Goal: Task Accomplishment & Management: Complete application form

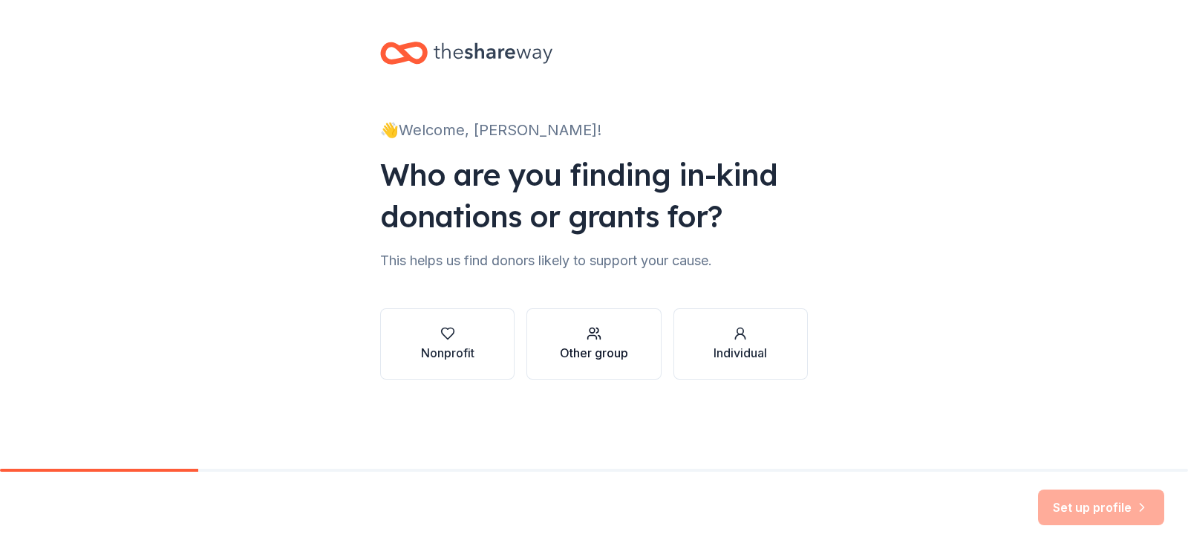
click at [585, 343] on div "Other group" at bounding box center [594, 344] width 68 height 36
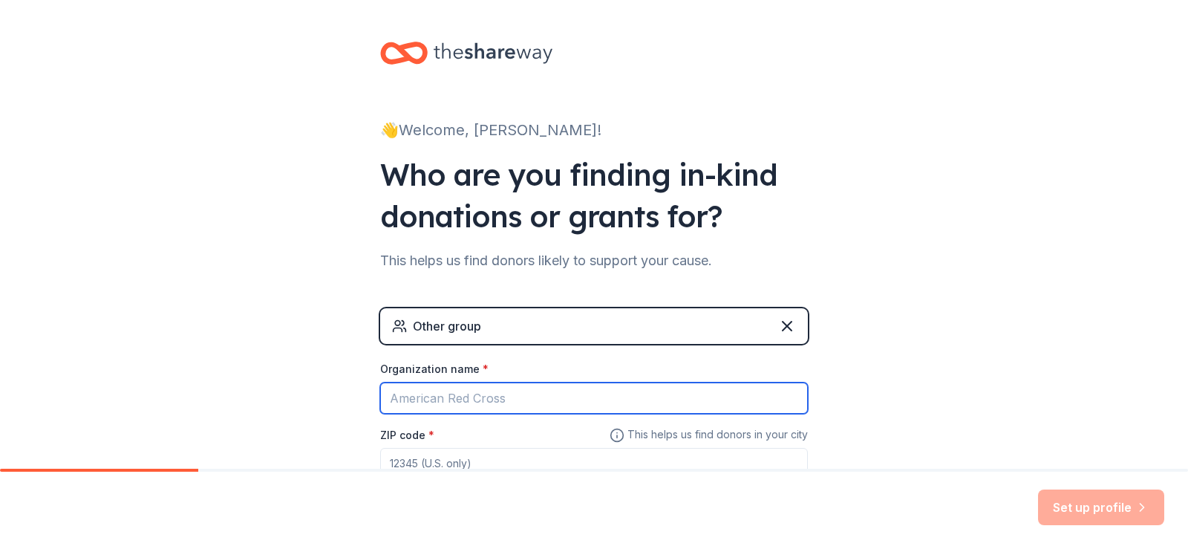
click at [508, 398] on input "Organization name *" at bounding box center [594, 397] width 428 height 31
type input "D"
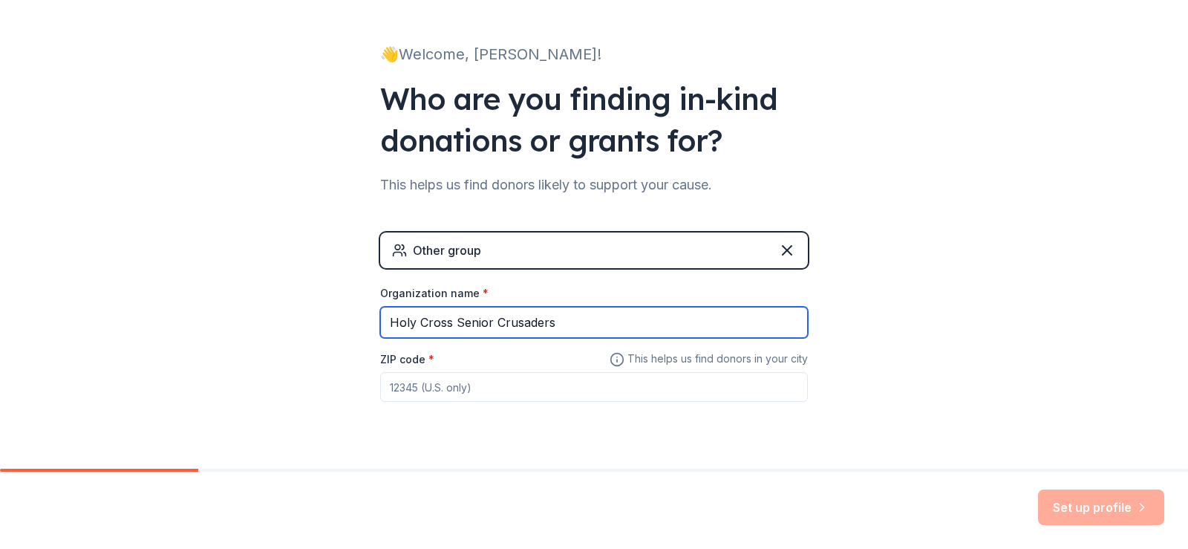
scroll to position [79, 0]
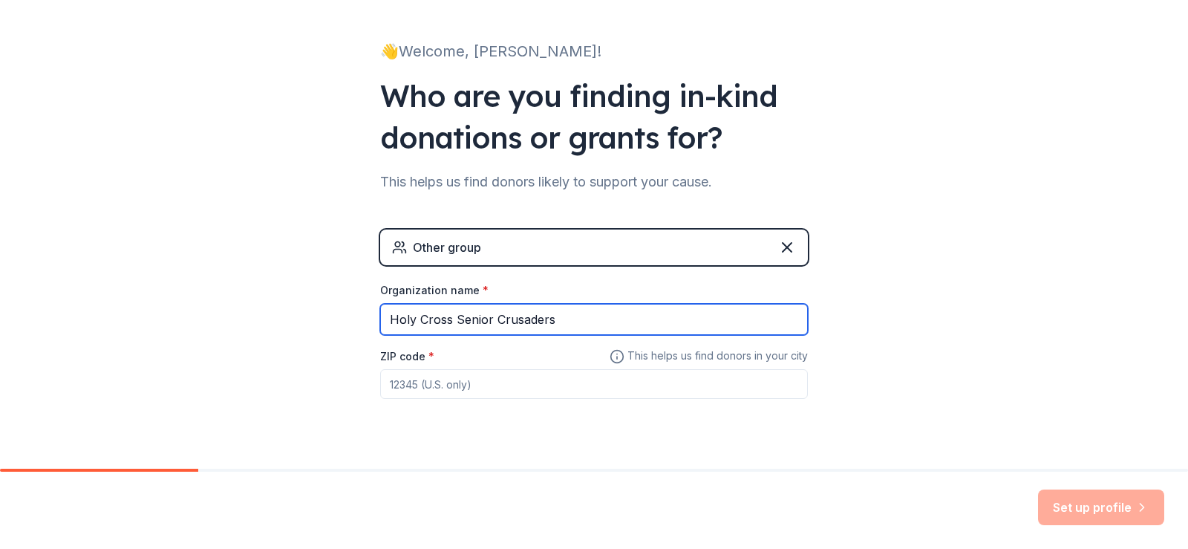
type input "Holy Cross Senior Crusaders"
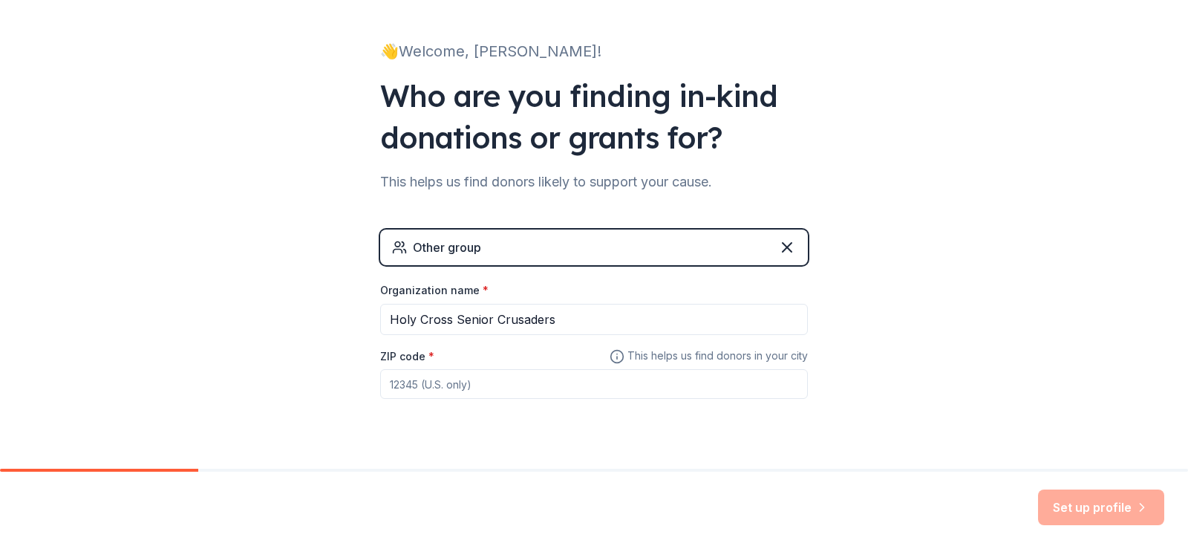
click at [414, 385] on input "ZIP code *" at bounding box center [594, 384] width 428 height 30
type input "27713"
click at [1090, 500] on button "Set up profile" at bounding box center [1101, 507] width 126 height 36
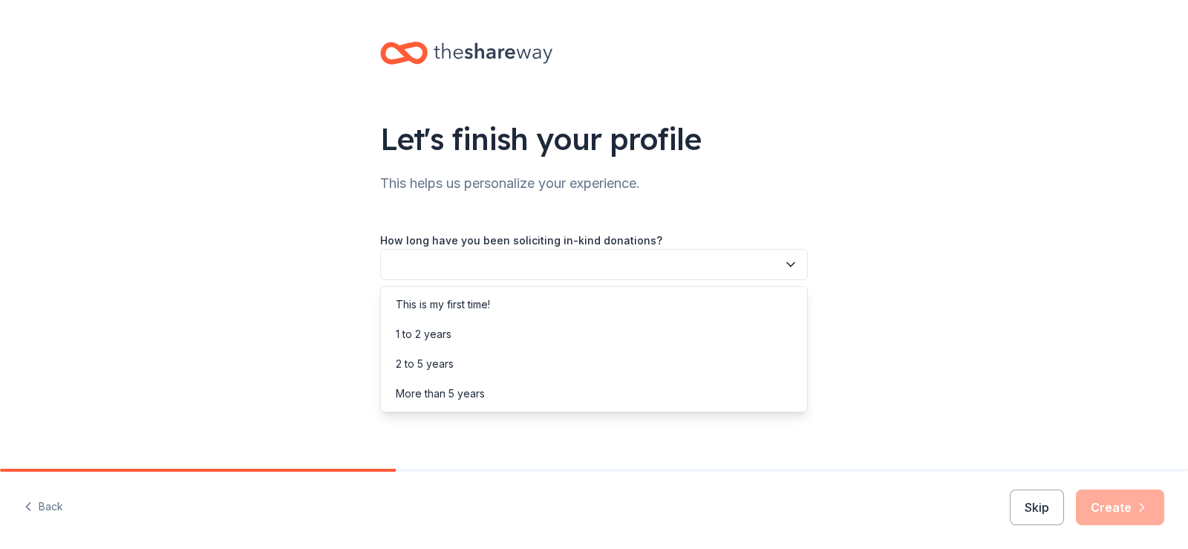
click at [787, 263] on icon "button" at bounding box center [790, 265] width 7 height 4
click at [470, 299] on div "This is my first time!" at bounding box center [443, 305] width 94 height 18
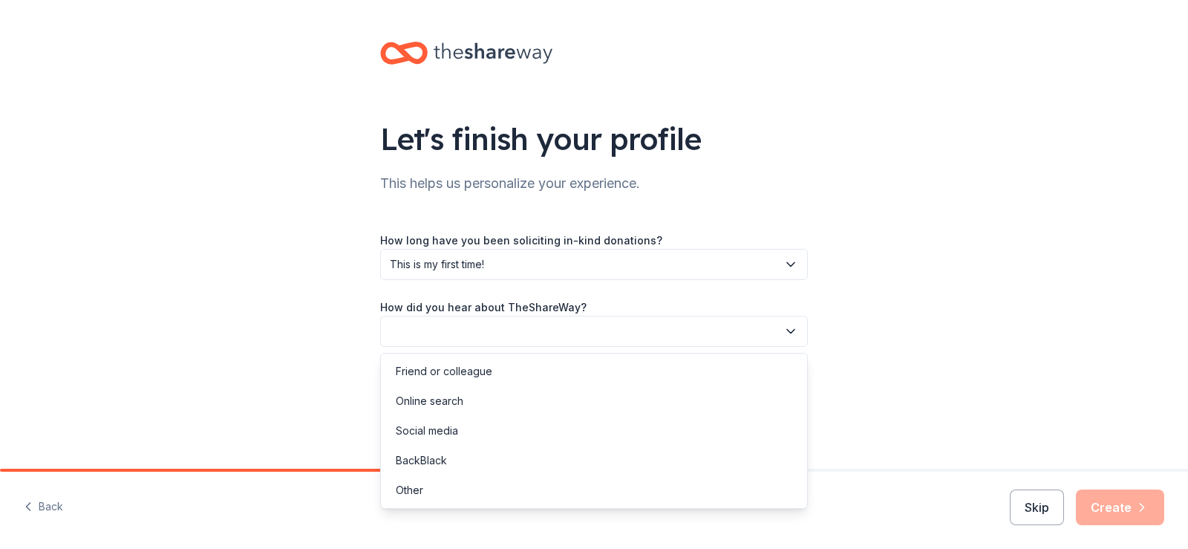
click at [791, 325] on icon "button" at bounding box center [790, 331] width 15 height 15
click at [449, 397] on div "Online search" at bounding box center [430, 401] width 68 height 18
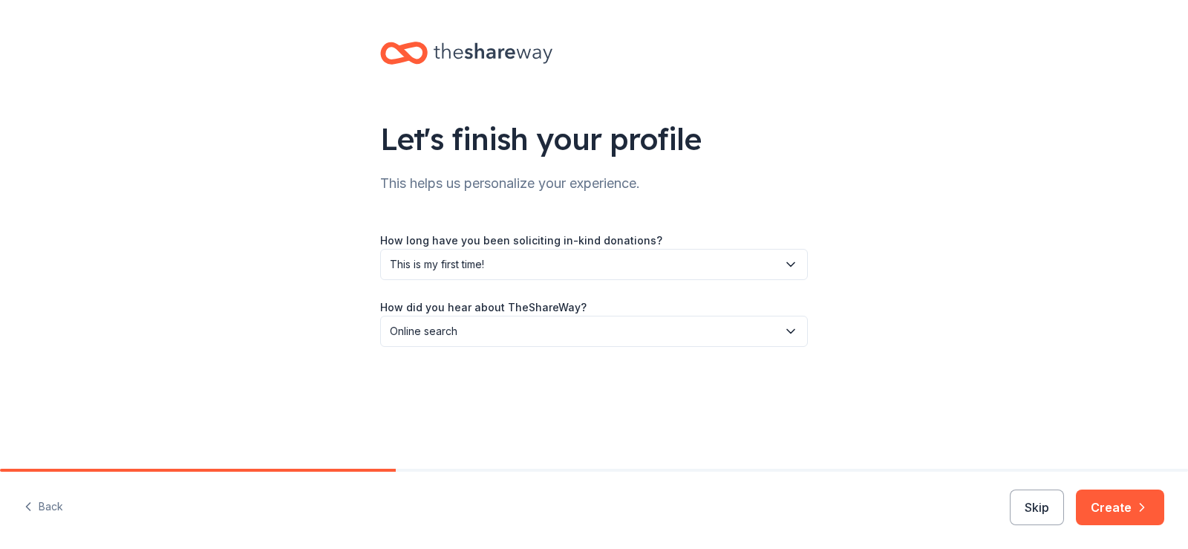
click at [1042, 501] on button "Skip" at bounding box center [1037, 507] width 54 height 36
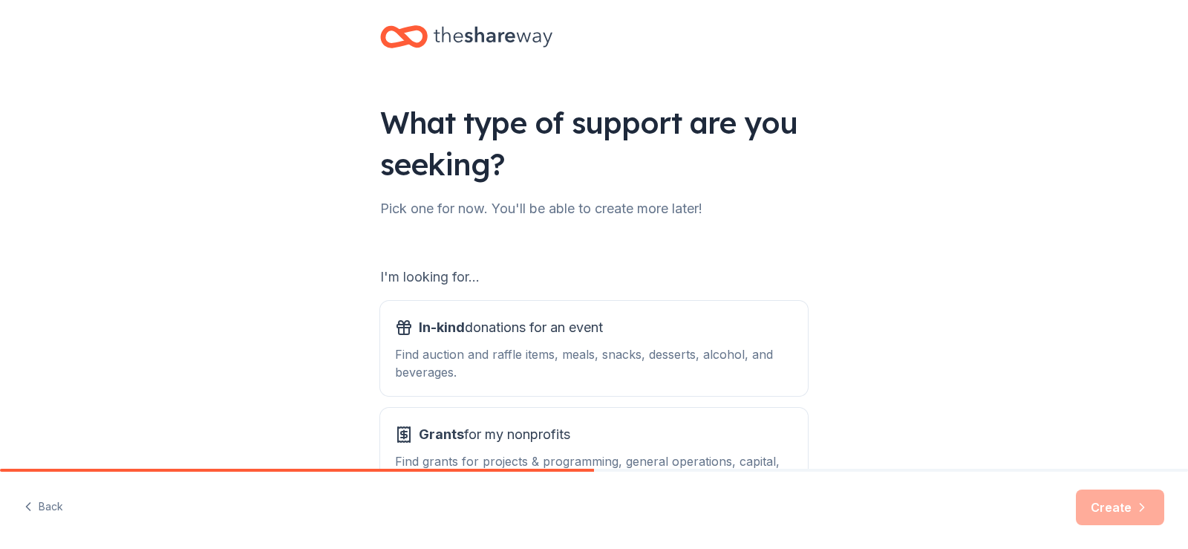
scroll to position [14, 0]
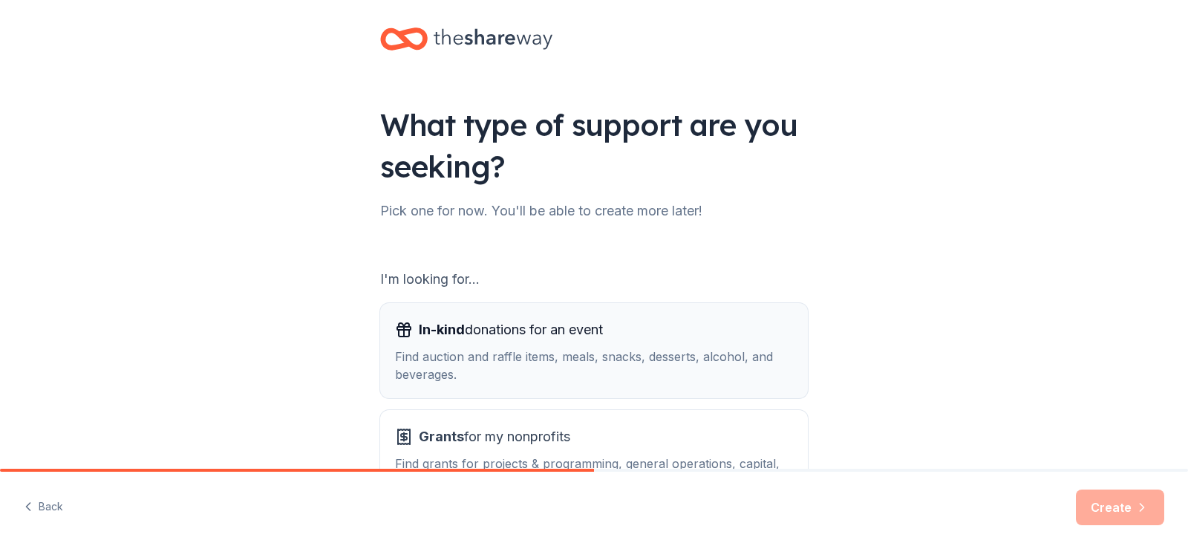
click at [613, 351] on div "Find auction and raffle items, meals, snacks, desserts, alcohol, and beverages." at bounding box center [594, 366] width 398 height 36
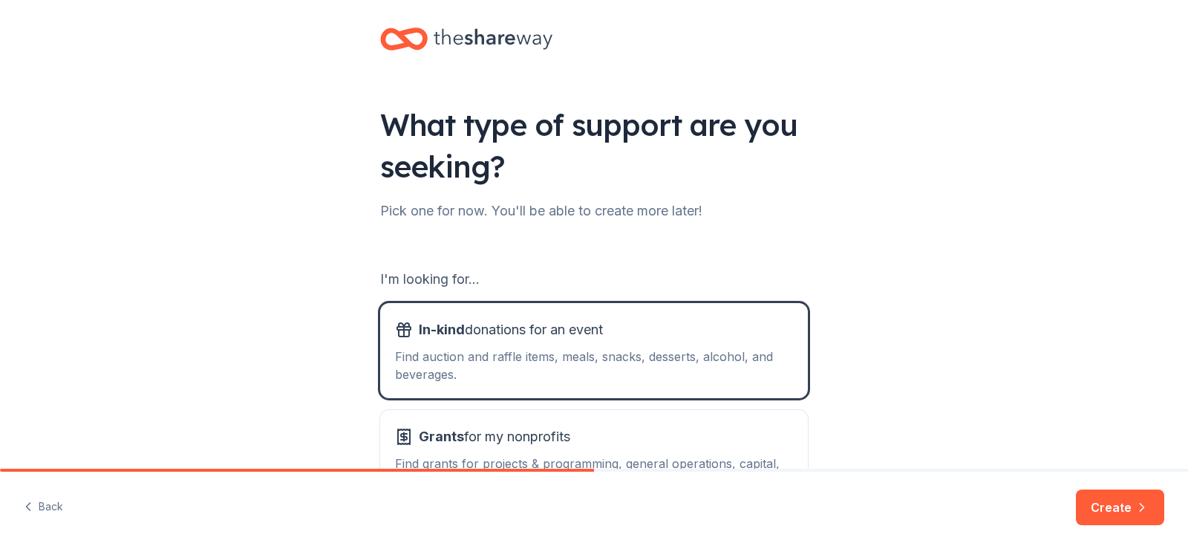
click at [1121, 505] on button "Create" at bounding box center [1120, 507] width 88 height 36
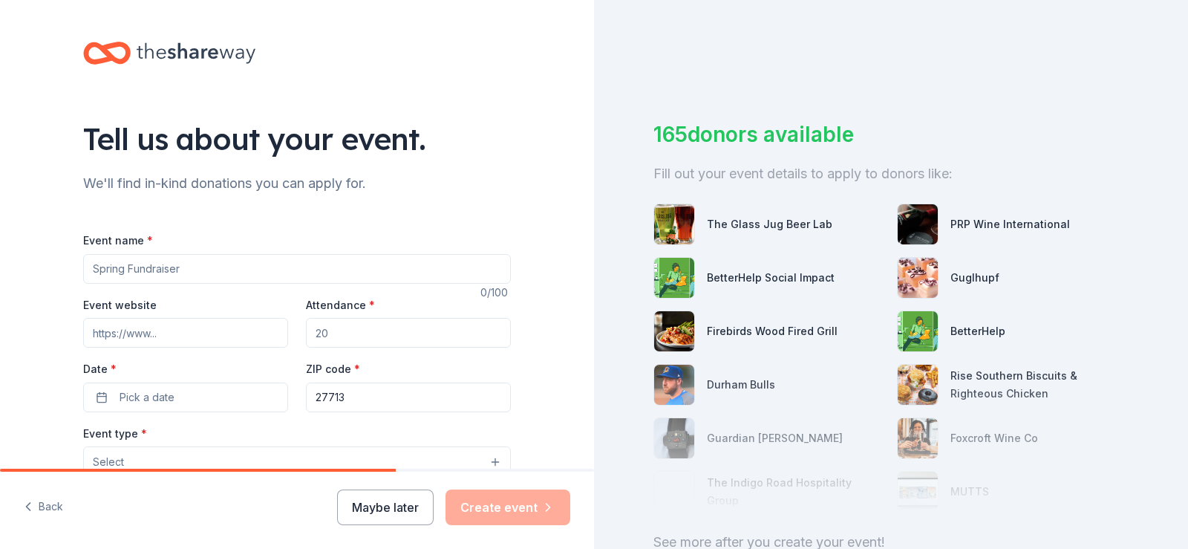
click at [202, 265] on input "Event name *" at bounding box center [297, 269] width 428 height 30
type input "Holy Cross senior Crusaders monthly meeting"
click at [332, 333] on input "Attendance *" at bounding box center [408, 333] width 205 height 30
type input "45"
click at [200, 394] on button "Pick a date" at bounding box center [185, 397] width 205 height 30
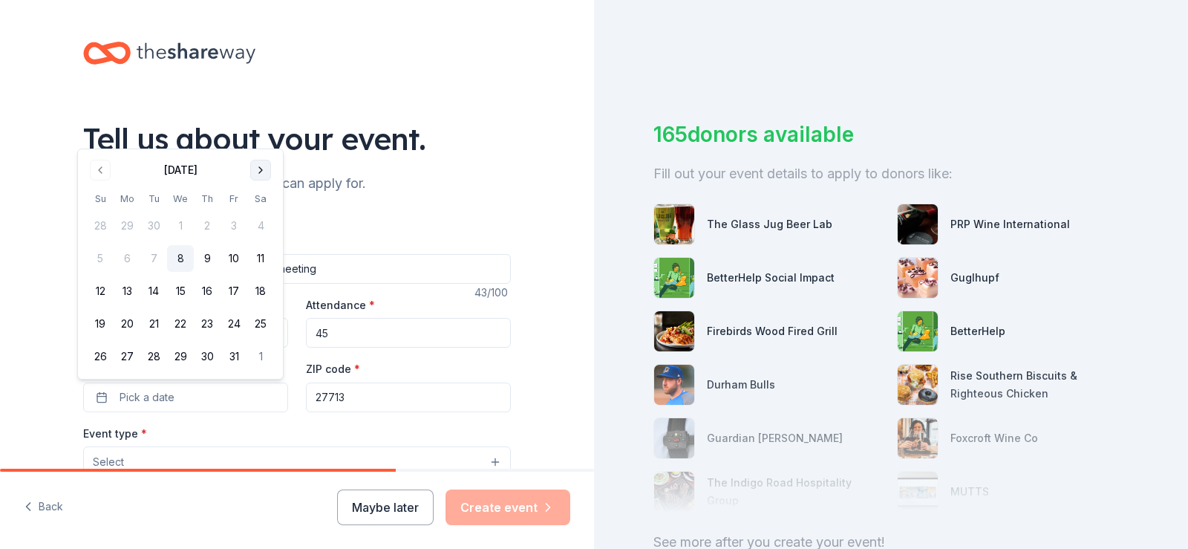
click at [261, 166] on button "Go to next month" at bounding box center [260, 170] width 21 height 21
click at [261, 132] on button "Go to next month" at bounding box center [260, 137] width 21 height 21
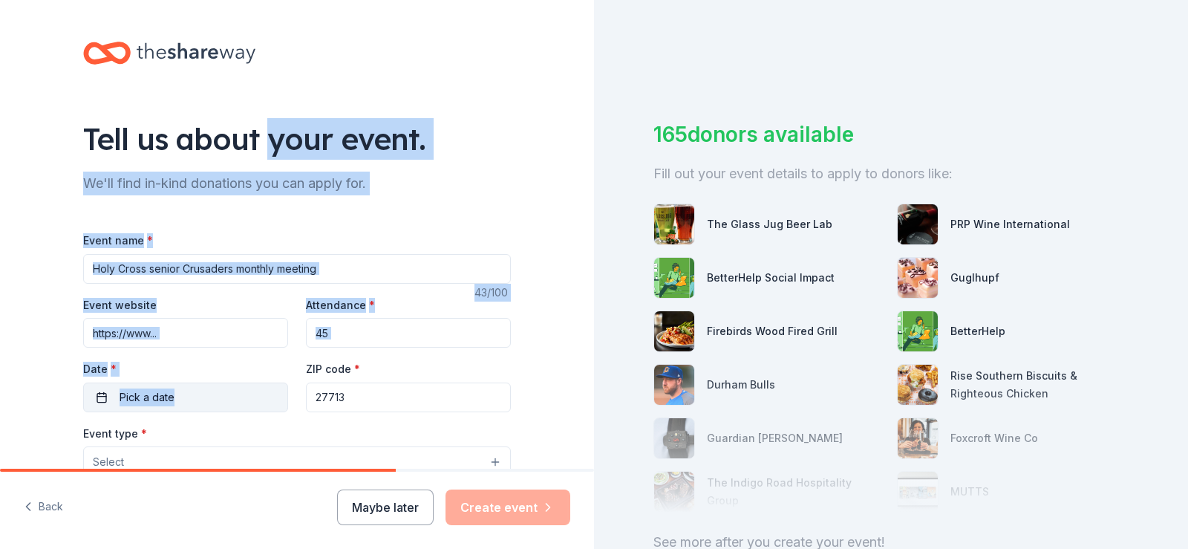
drag, startPoint x: 261, startPoint y: 132, endPoint x: 229, endPoint y: 395, distance: 264.8
click at [229, 395] on div "Tell us about your event. We'll find in-kind donations you can apply for. Event…" at bounding box center [296, 494] width 475 height 988
click at [95, 394] on button "Pick a date" at bounding box center [185, 397] width 205 height 30
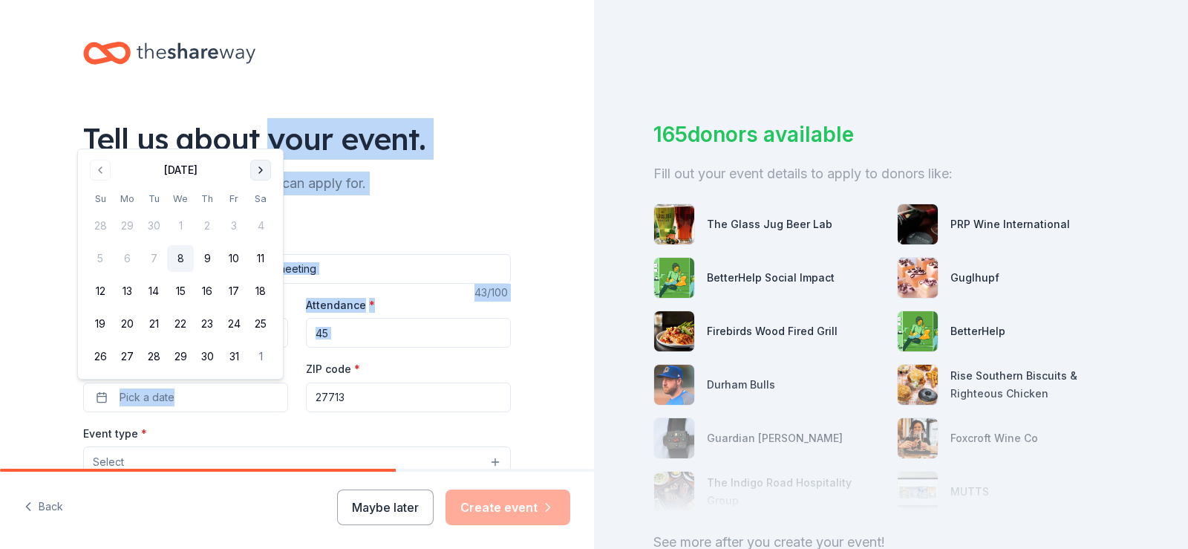
click at [258, 168] on button "Go to next month" at bounding box center [260, 170] width 21 height 21
click at [258, 135] on button "Go to next month" at bounding box center [260, 137] width 21 height 21
click at [258, 171] on button "Go to next month" at bounding box center [260, 170] width 21 height 21
click at [180, 285] on button "14" at bounding box center [180, 291] width 27 height 27
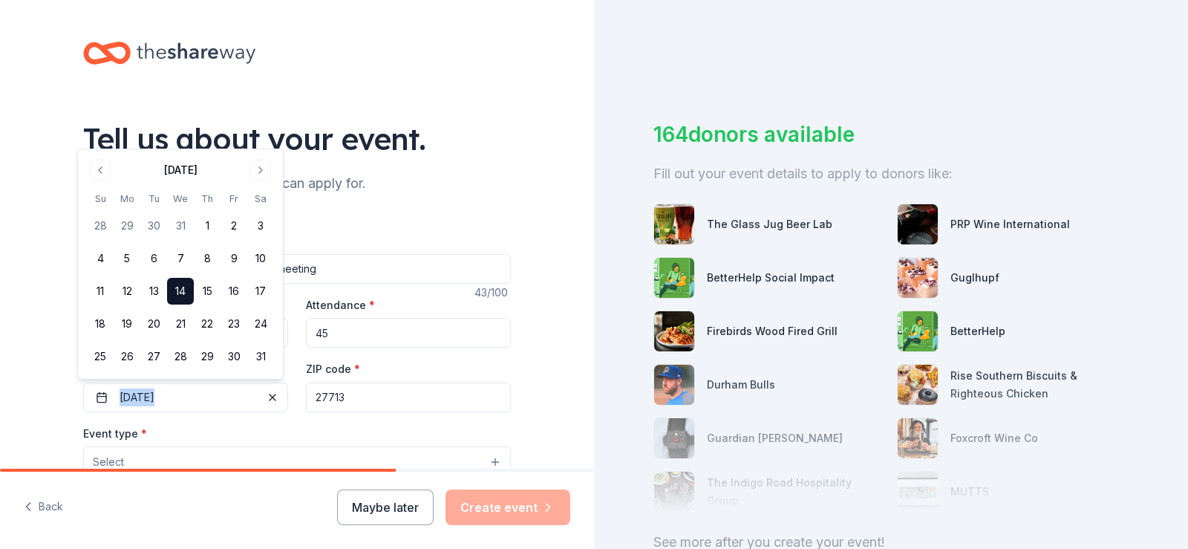
click at [286, 449] on button "Select" at bounding box center [297, 461] width 428 height 31
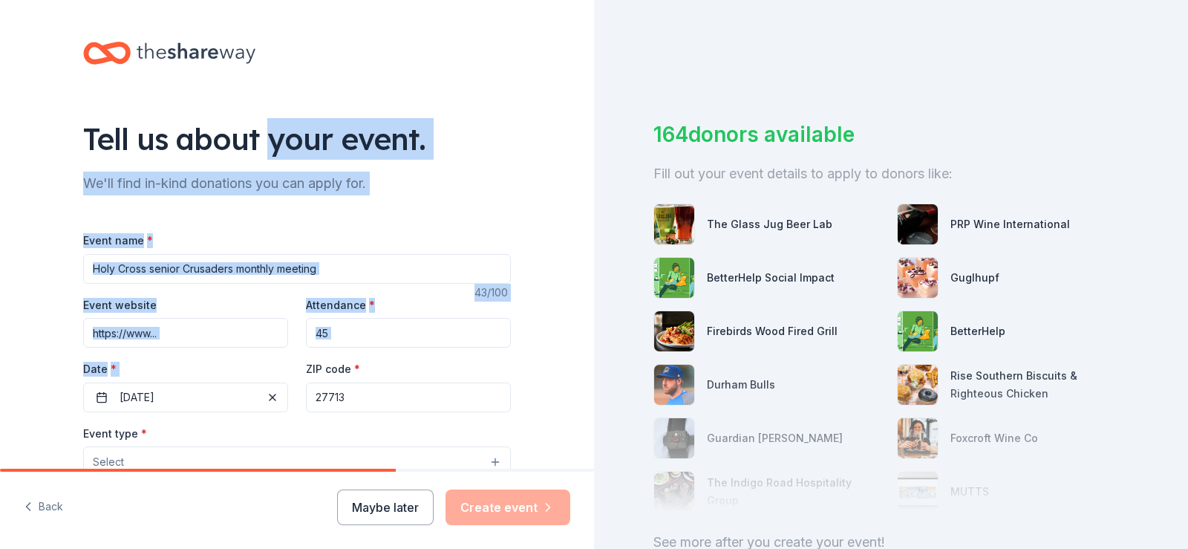
click at [286, 454] on button "Select" at bounding box center [297, 461] width 428 height 31
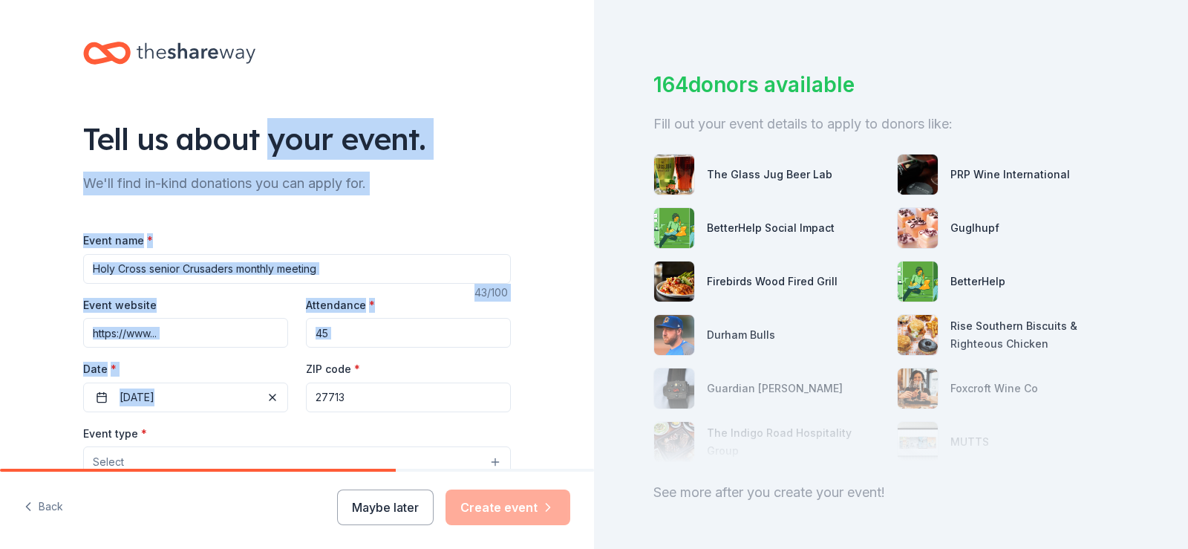
scroll to position [53, 0]
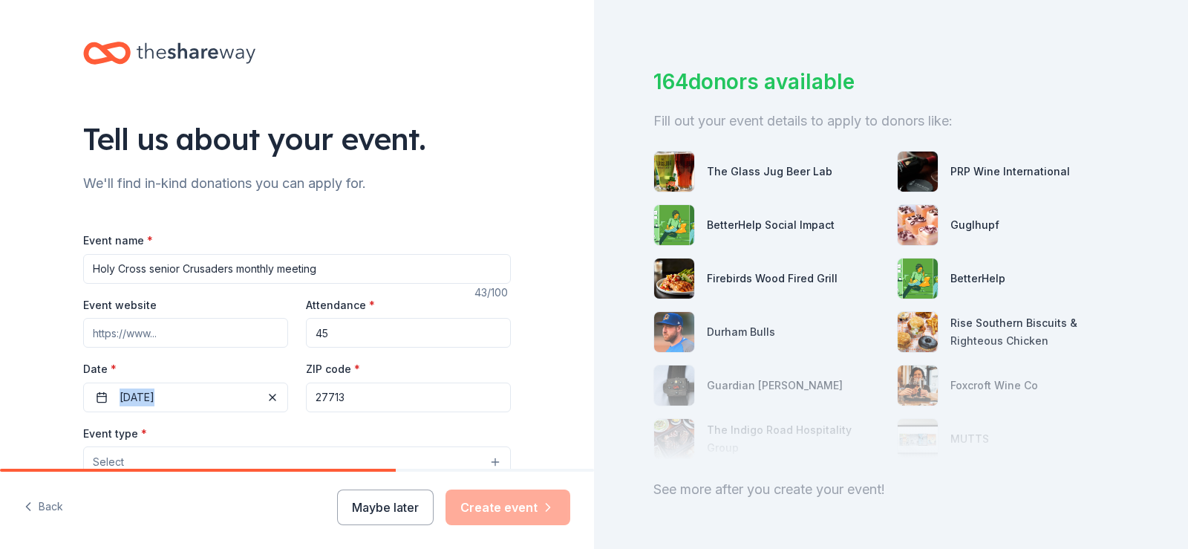
click at [490, 459] on button "Select" at bounding box center [297, 461] width 428 height 31
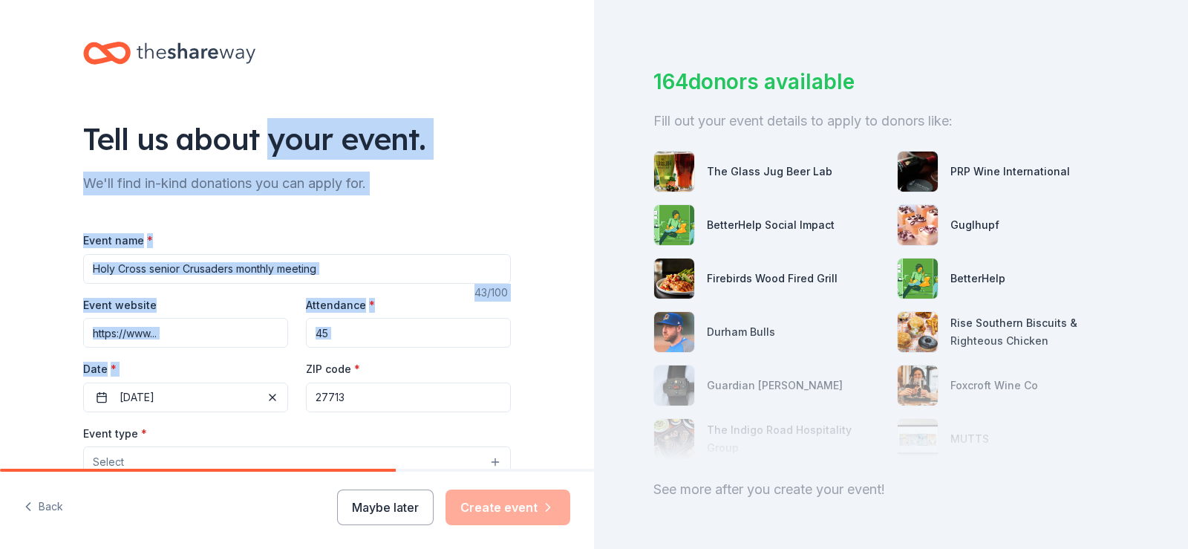
scroll to position [9, 0]
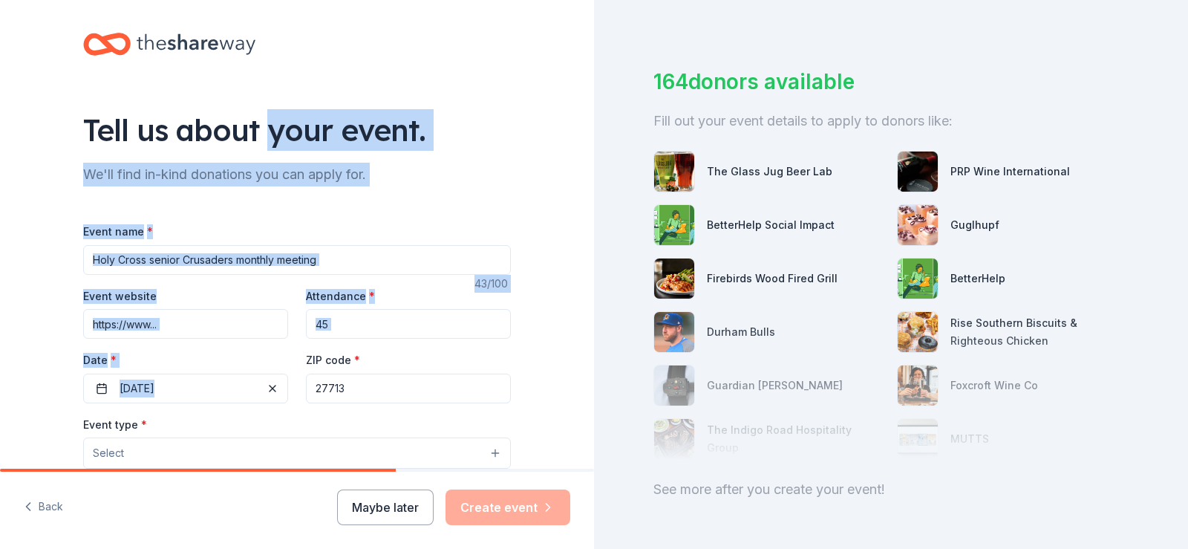
click at [404, 299] on div "Attendance * 45" at bounding box center [408, 313] width 205 height 53
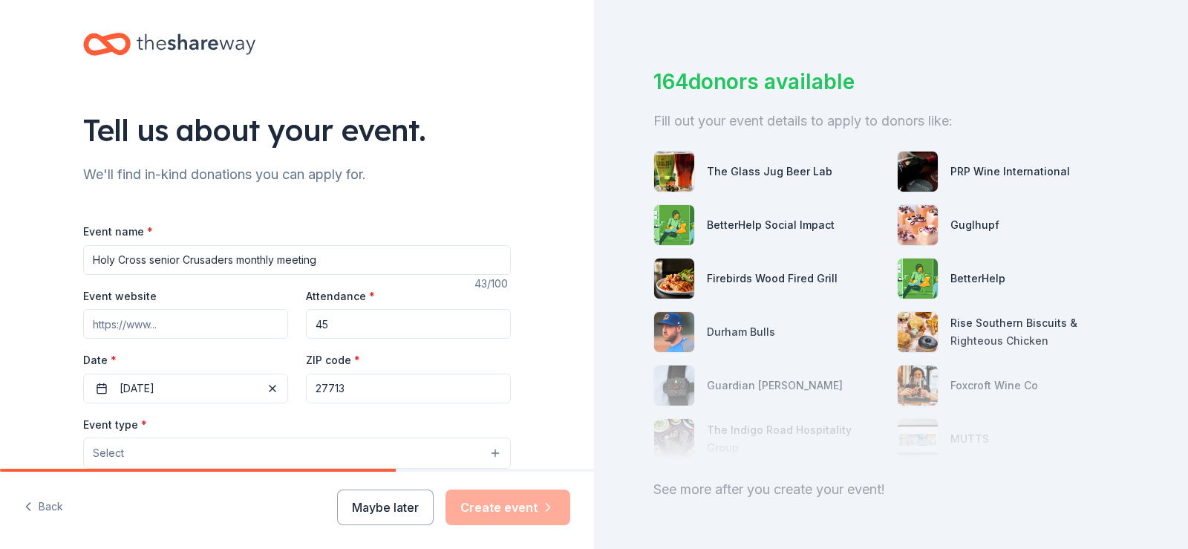
click at [486, 450] on button "Select" at bounding box center [297, 452] width 428 height 31
click at [151, 325] on input "Event website" at bounding box center [185, 324] width 205 height 30
click at [287, 454] on button "Select" at bounding box center [297, 452] width 428 height 31
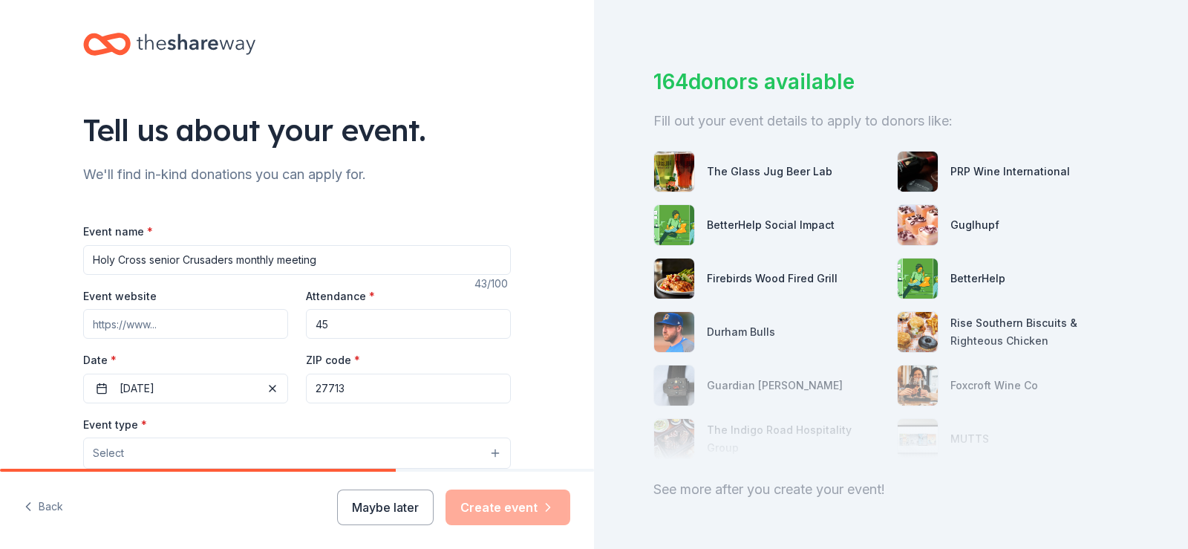
click at [400, 502] on button "Maybe later" at bounding box center [385, 507] width 97 height 36
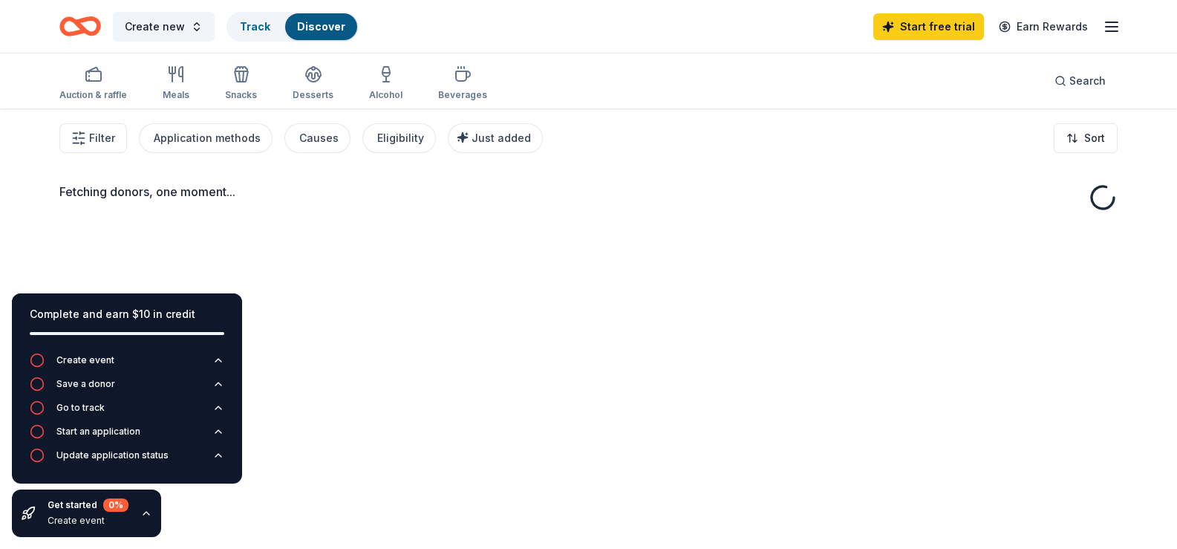
click at [416, 501] on div "Fetching donors, one moment..." at bounding box center [588, 382] width 1177 height 549
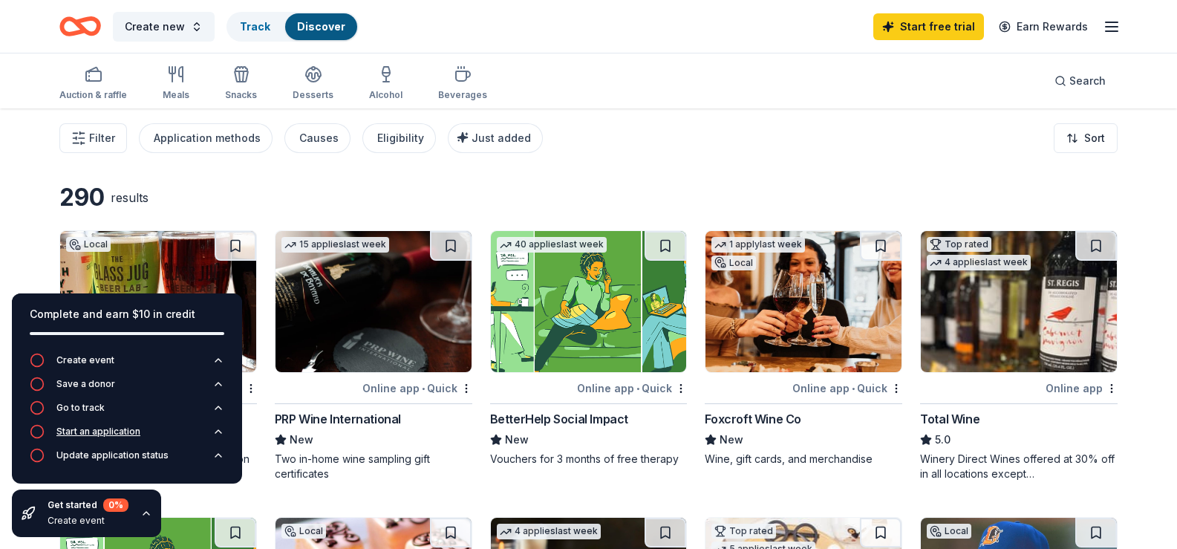
click at [116, 425] on div "Start an application" at bounding box center [85, 431] width 111 height 15
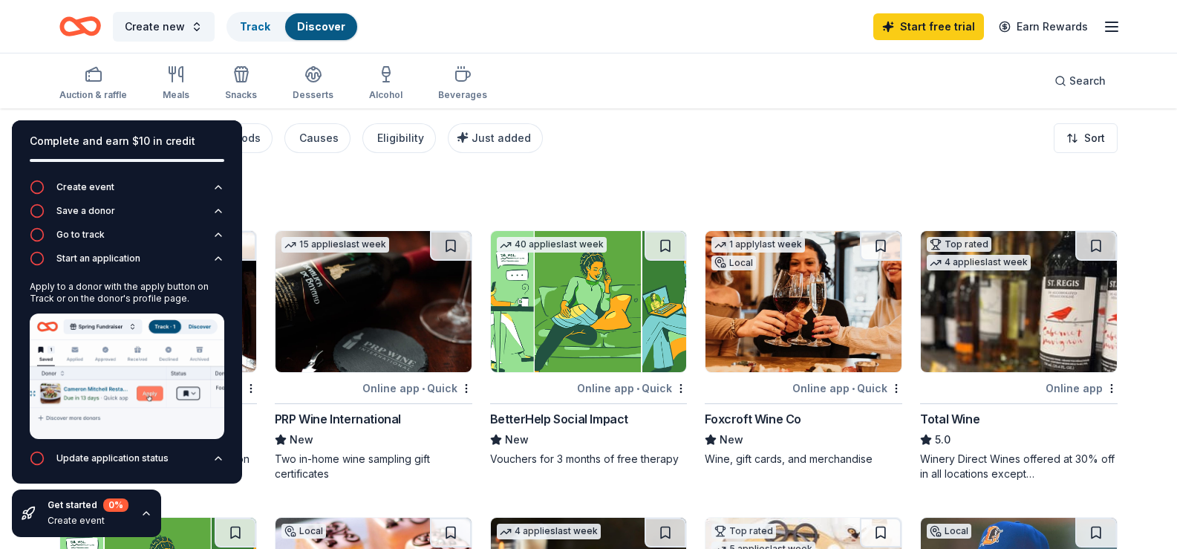
click at [146, 391] on img at bounding box center [127, 376] width 195 height 126
click at [212, 452] on icon "button" at bounding box center [218, 458] width 12 height 12
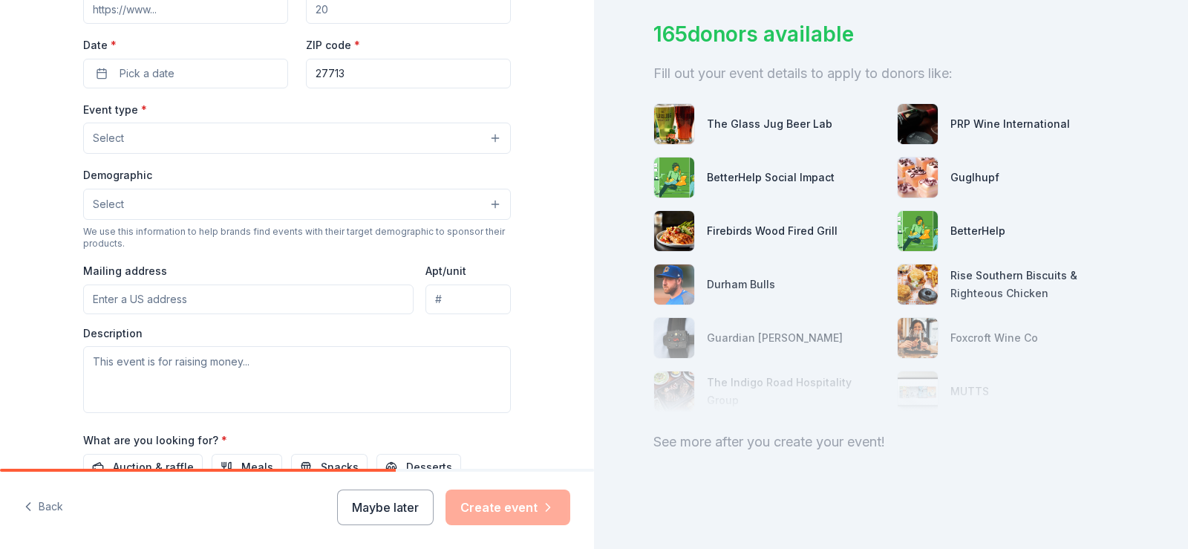
scroll to position [333, 0]
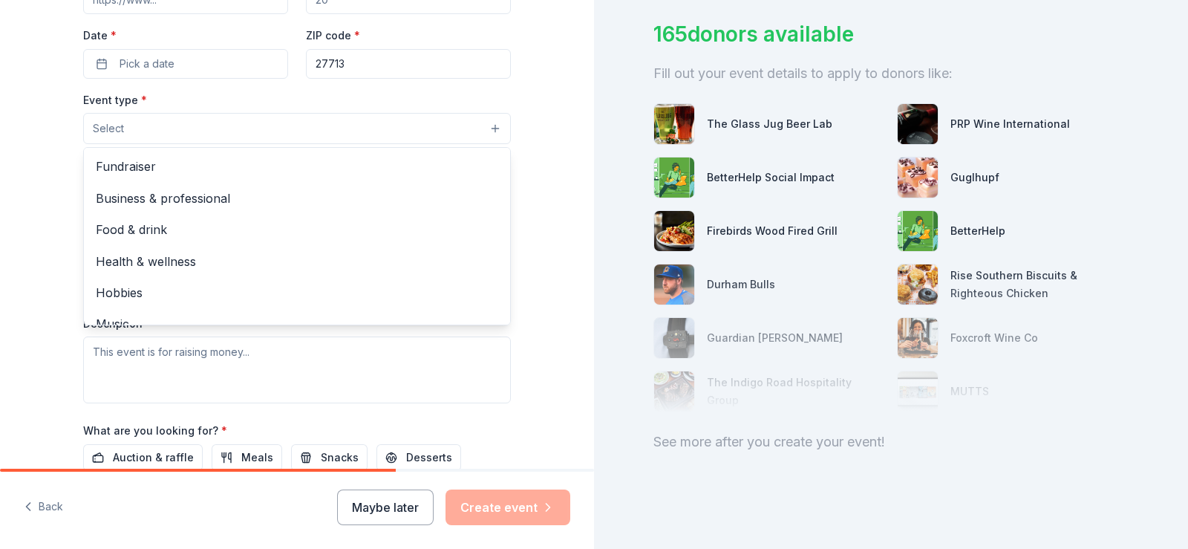
click at [487, 124] on button "Select" at bounding box center [297, 128] width 428 height 31
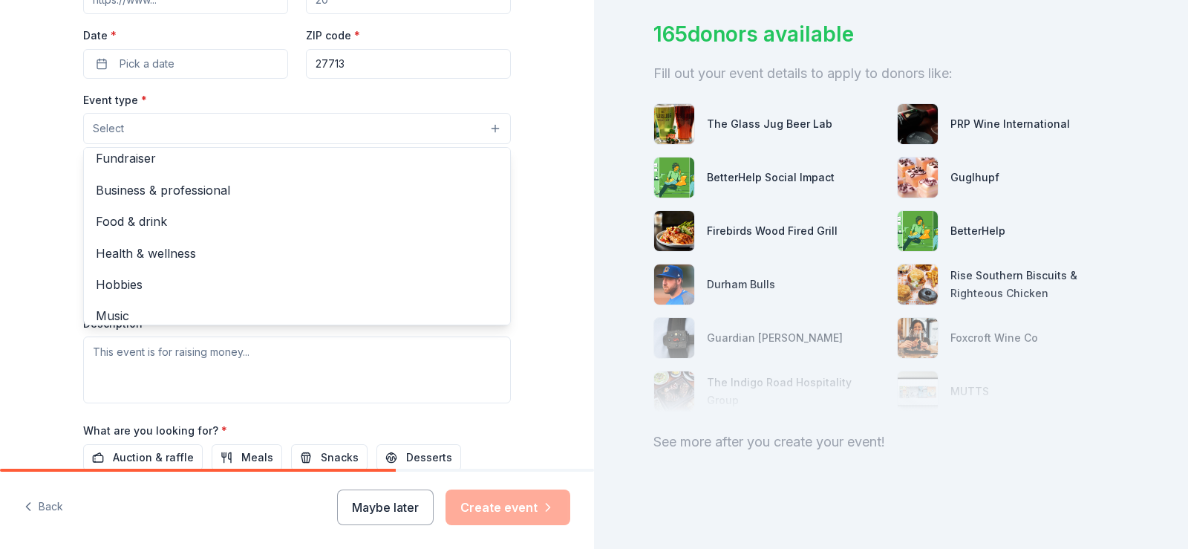
scroll to position [0, 0]
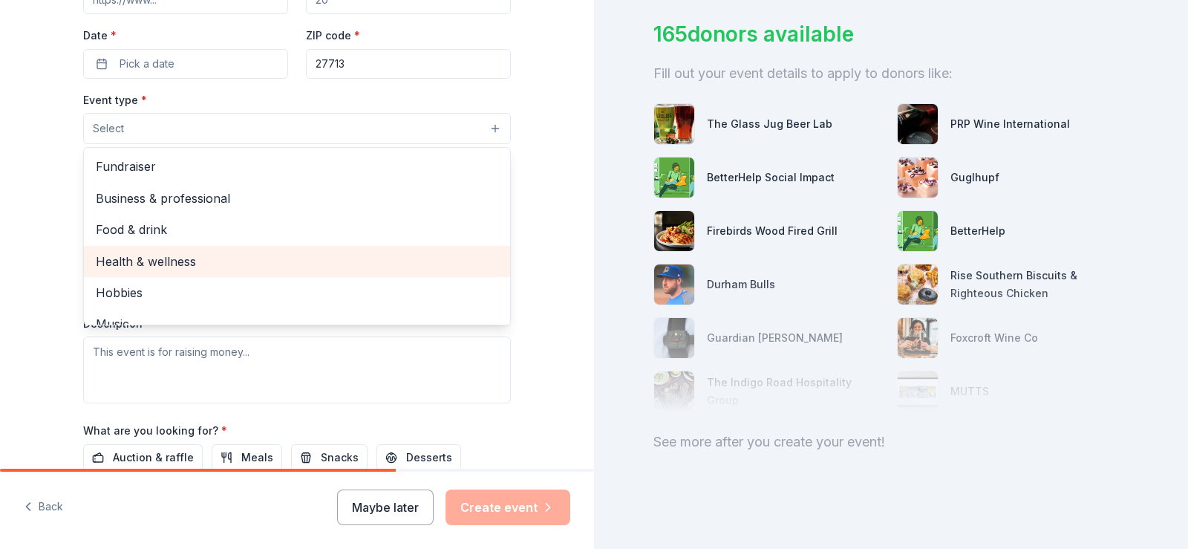
click at [210, 258] on span "Health & wellness" at bounding box center [297, 261] width 402 height 19
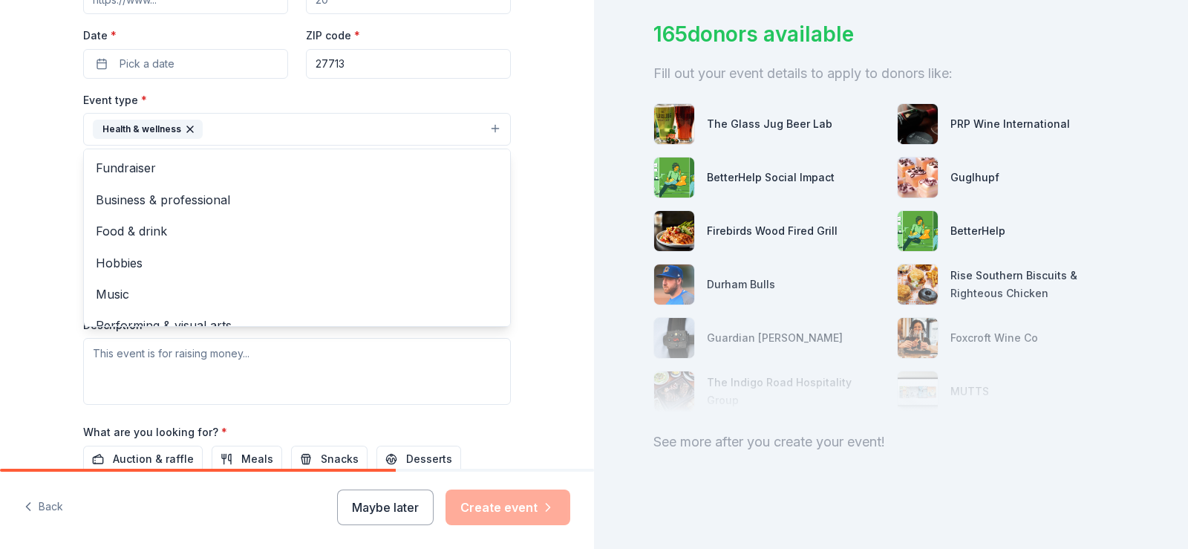
click at [464, 365] on div "Event type * Health & wellness Fundraiser Business & professional Food & drink …" at bounding box center [297, 248] width 428 height 314
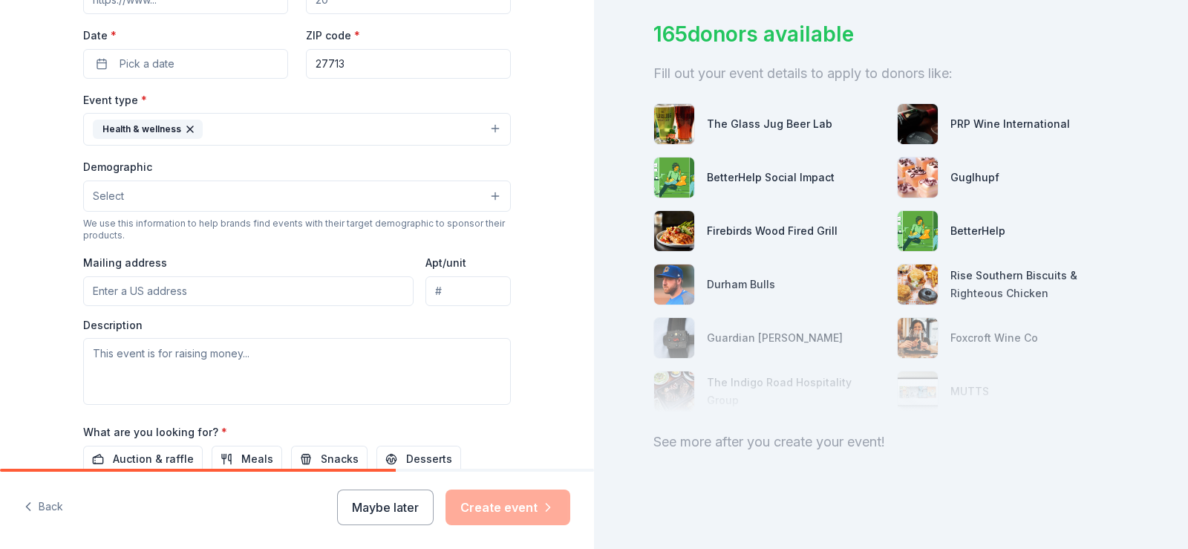
click at [248, 284] on input "Mailing address" at bounding box center [248, 291] width 330 height 30
type input "2007 Apex Highway"
type input "27707"
type input "2007 NC Highway 55"
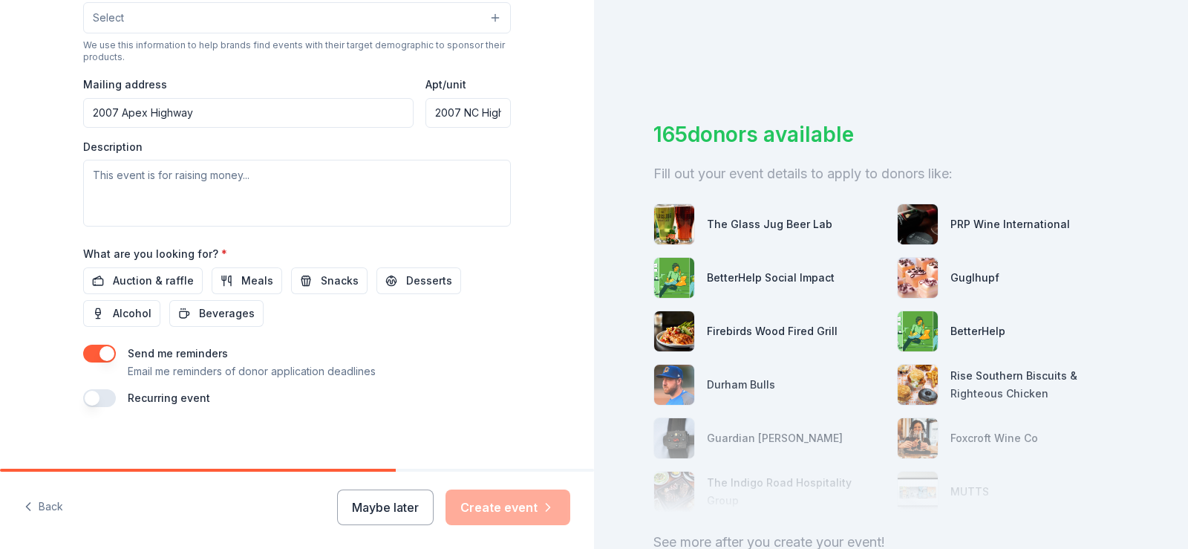
scroll to position [521, 0]
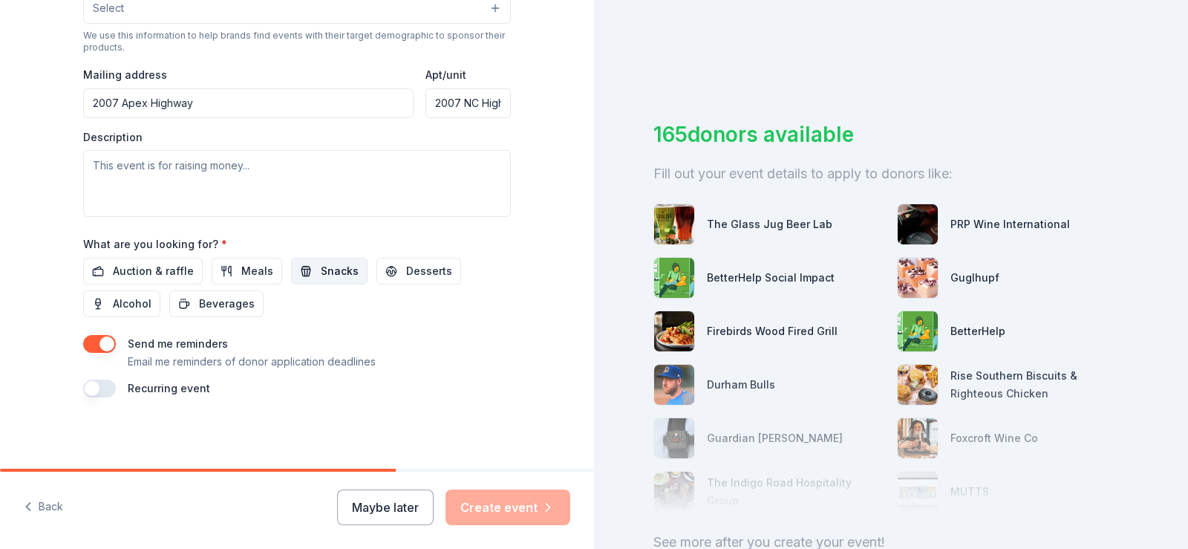
click at [333, 264] on span "Snacks" at bounding box center [340, 271] width 38 height 18
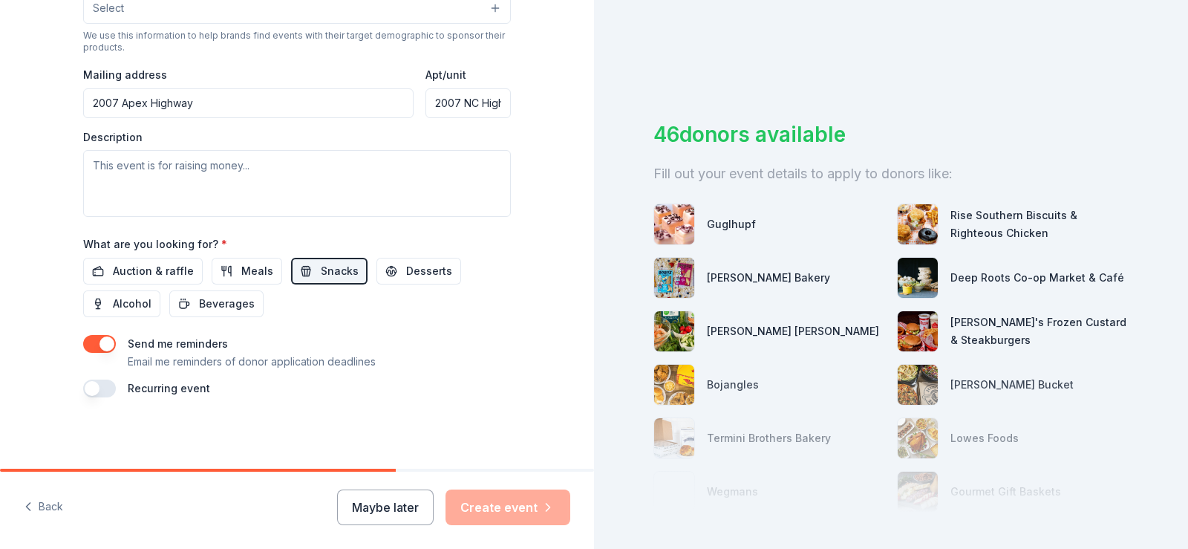
click at [97, 387] on button "button" at bounding box center [99, 388] width 33 height 18
click at [204, 431] on button "October 2026" at bounding box center [166, 433] width 76 height 30
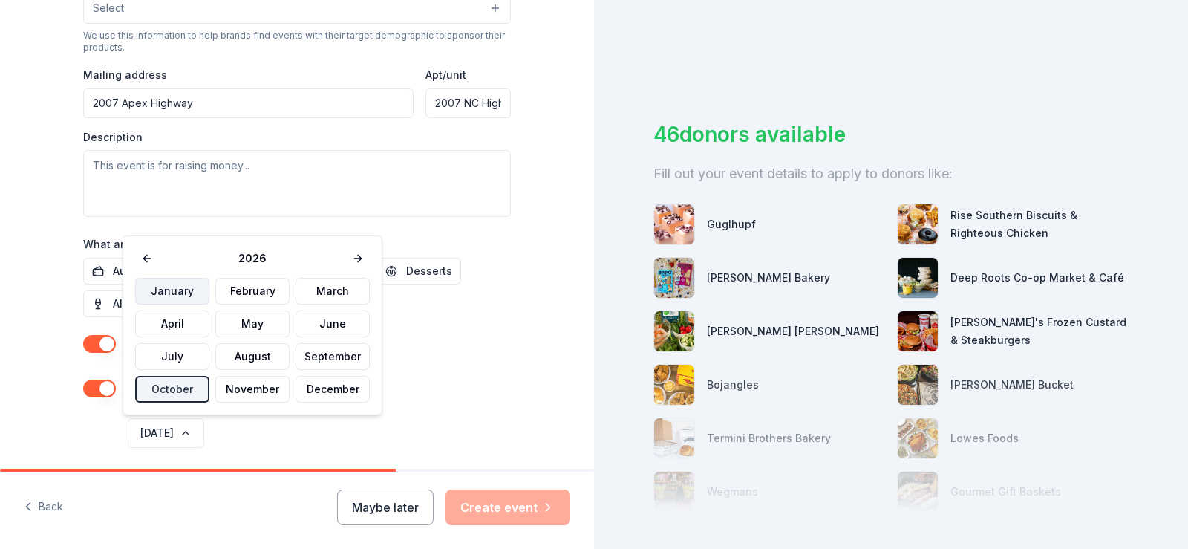
click at [182, 292] on button "January" at bounding box center [172, 291] width 74 height 27
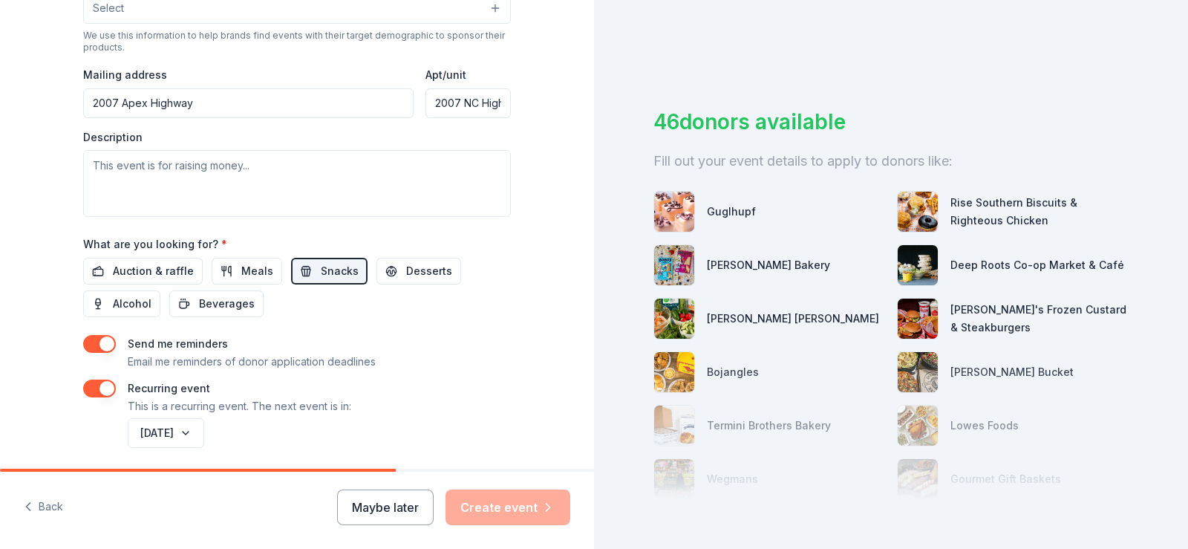
scroll to position [0, 0]
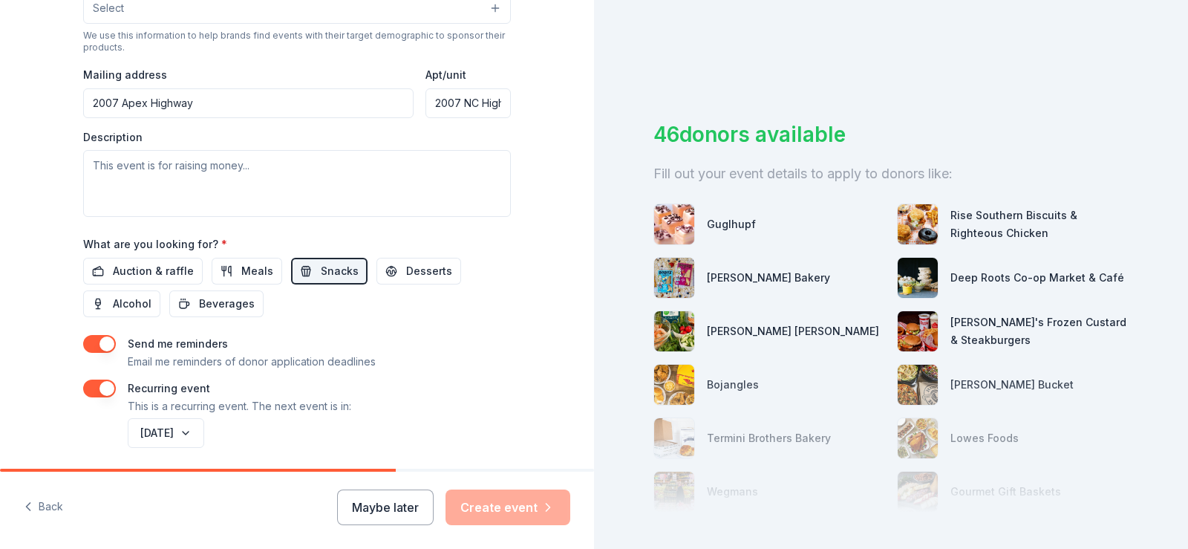
click at [573, 168] on div "Tell us about your event. We'll find in-kind donations you can apply for. Event…" at bounding box center [594, 274] width 1188 height 549
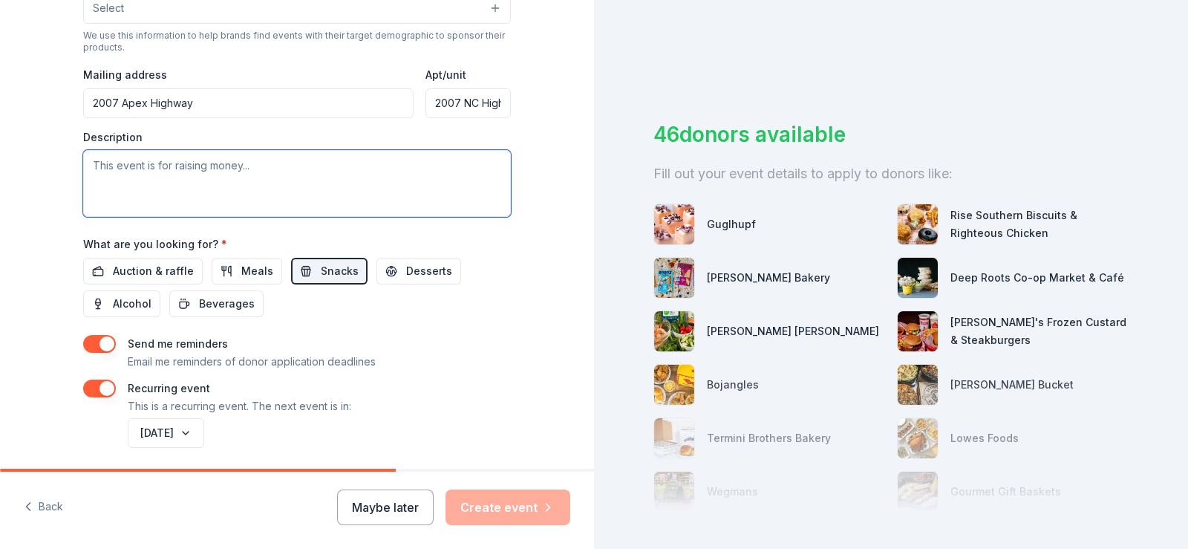
click at [241, 166] on textarea at bounding box center [297, 183] width 428 height 67
click at [248, 166] on textarea at bounding box center [297, 183] width 428 height 67
click at [240, 166] on textarea at bounding box center [297, 183] width 428 height 67
click at [242, 165] on textarea at bounding box center [297, 183] width 428 height 67
click at [236, 164] on textarea at bounding box center [297, 183] width 428 height 67
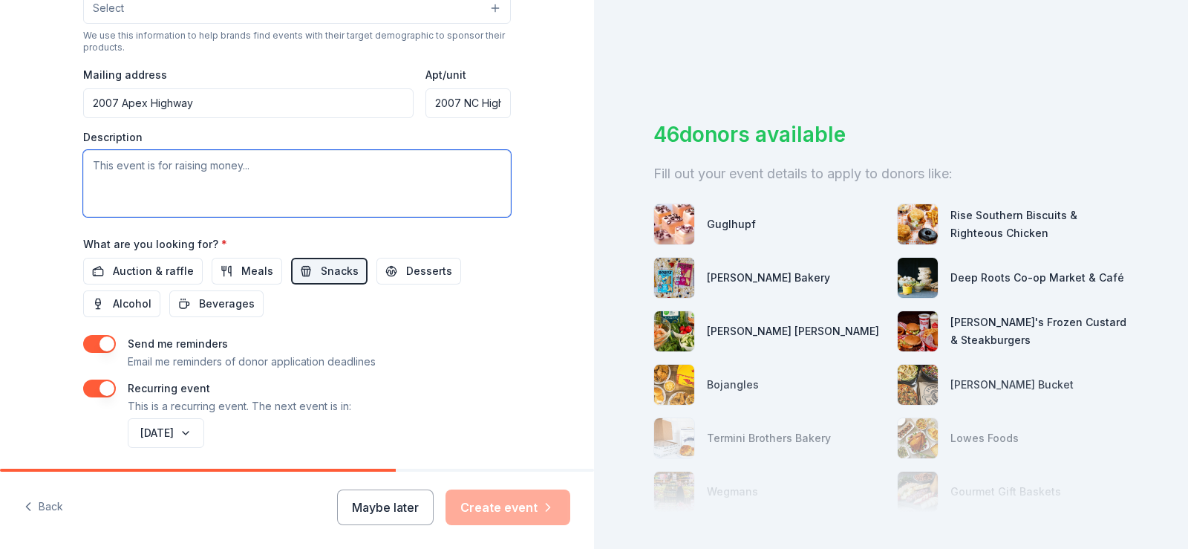
click at [143, 167] on textarea at bounding box center [297, 183] width 428 height 67
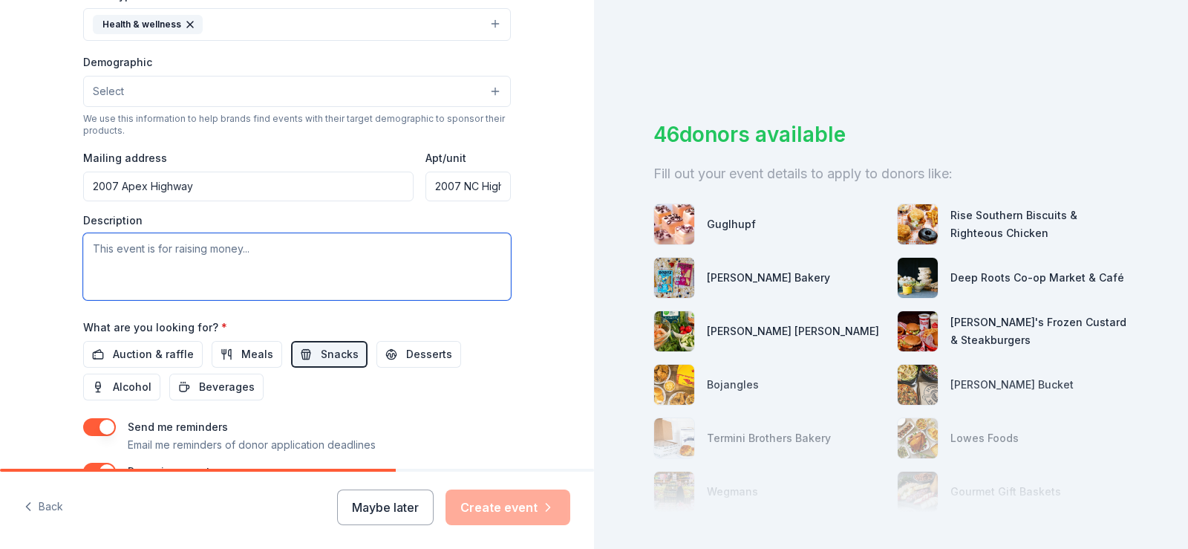
scroll to position [429, 0]
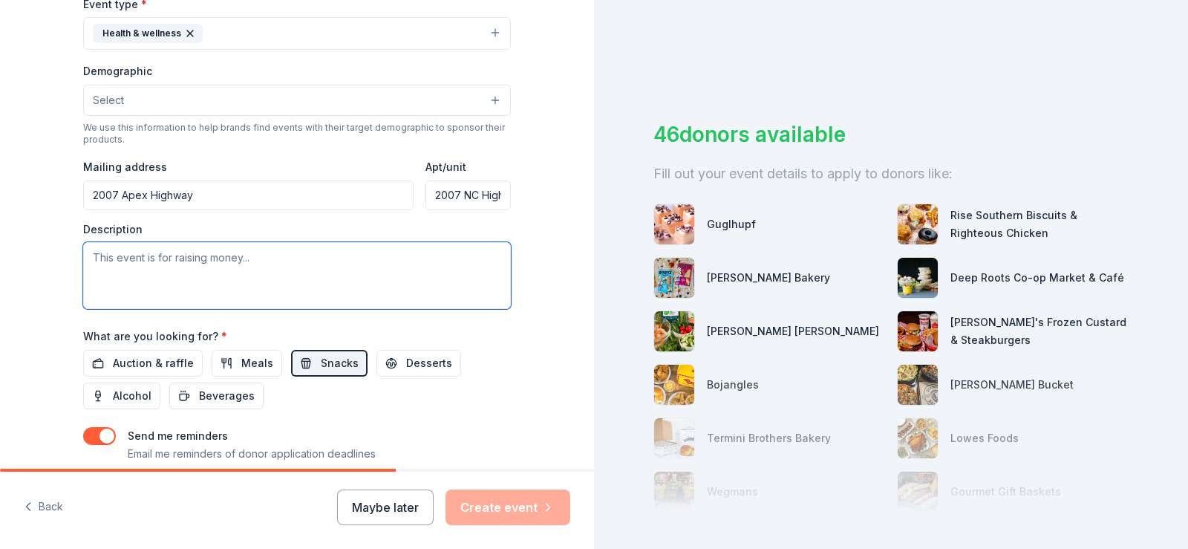
drag, startPoint x: 232, startPoint y: 258, endPoint x: 133, endPoint y: 250, distance: 99.8
click at [133, 250] on textarea at bounding box center [297, 275] width 428 height 67
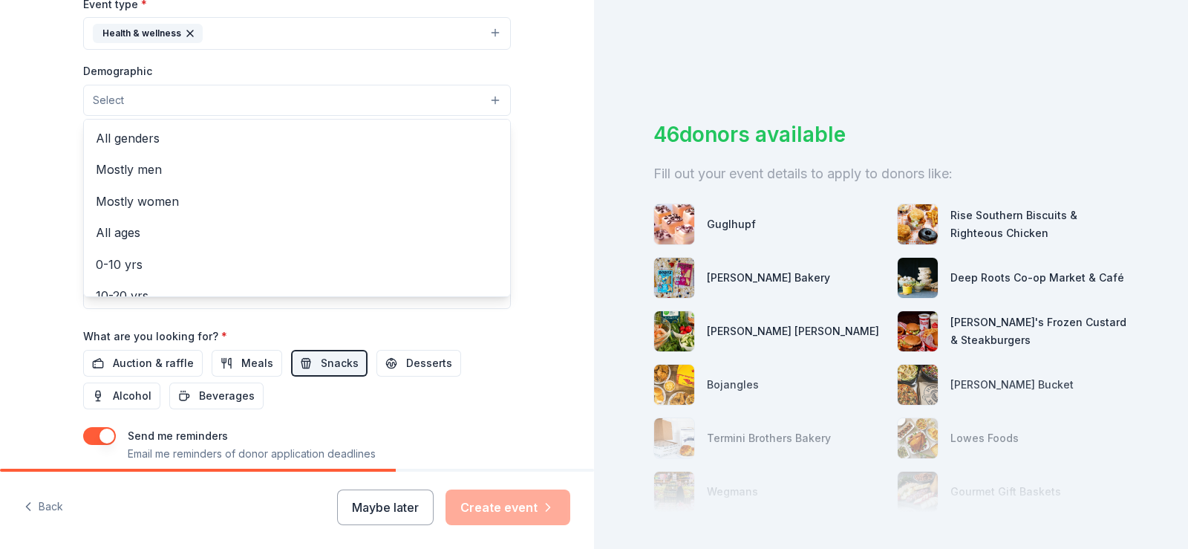
click at [489, 93] on button "Select" at bounding box center [297, 100] width 428 height 31
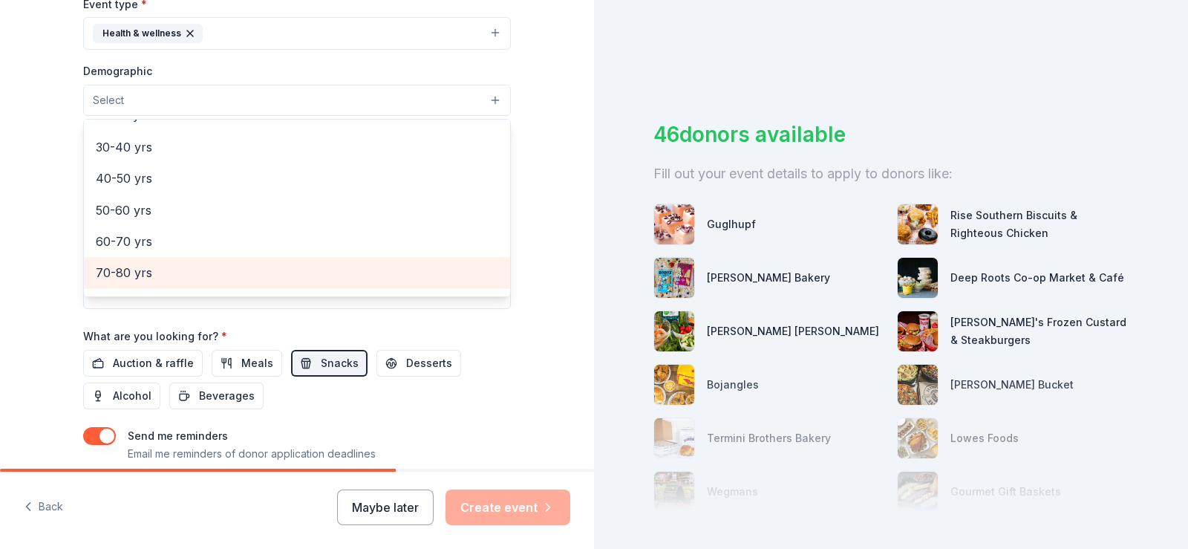
click at [125, 268] on span "70-80 yrs" at bounding box center [297, 272] width 402 height 19
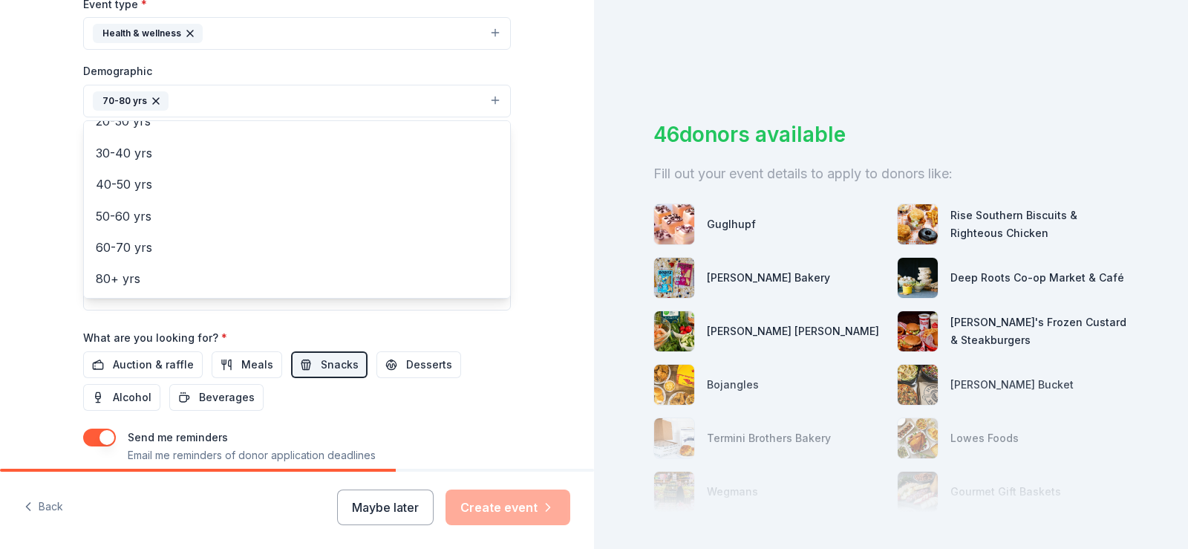
click at [577, 280] on div "Tell us about your event. We'll find in-kind donations you can apply for. Event…" at bounding box center [297, 93] width 594 height 1045
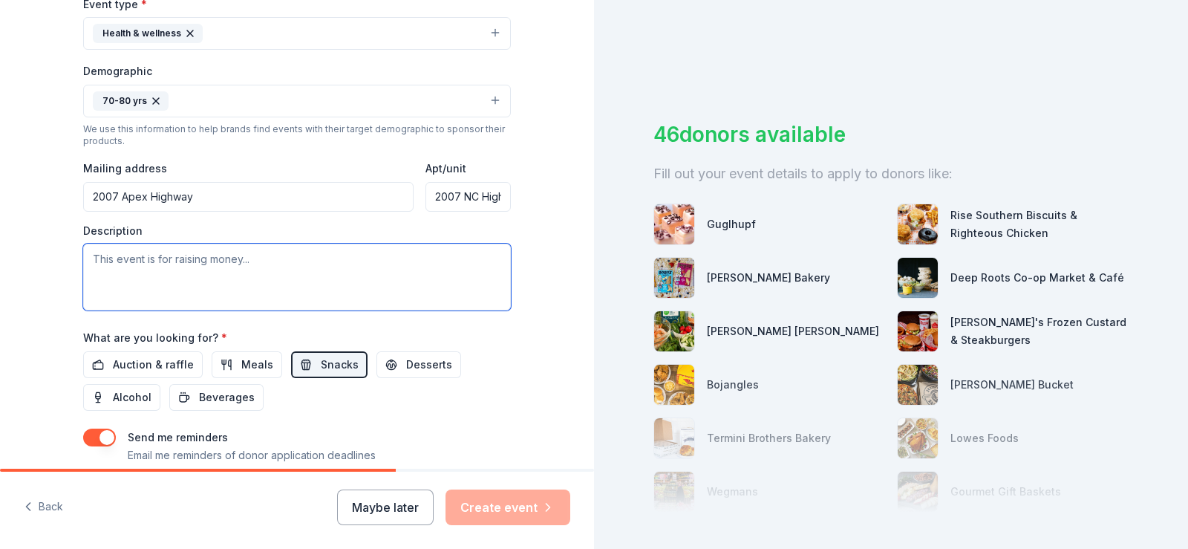
click at [242, 260] on textarea at bounding box center [297, 277] width 428 height 67
click at [241, 361] on span "Meals" at bounding box center [257, 365] width 32 height 18
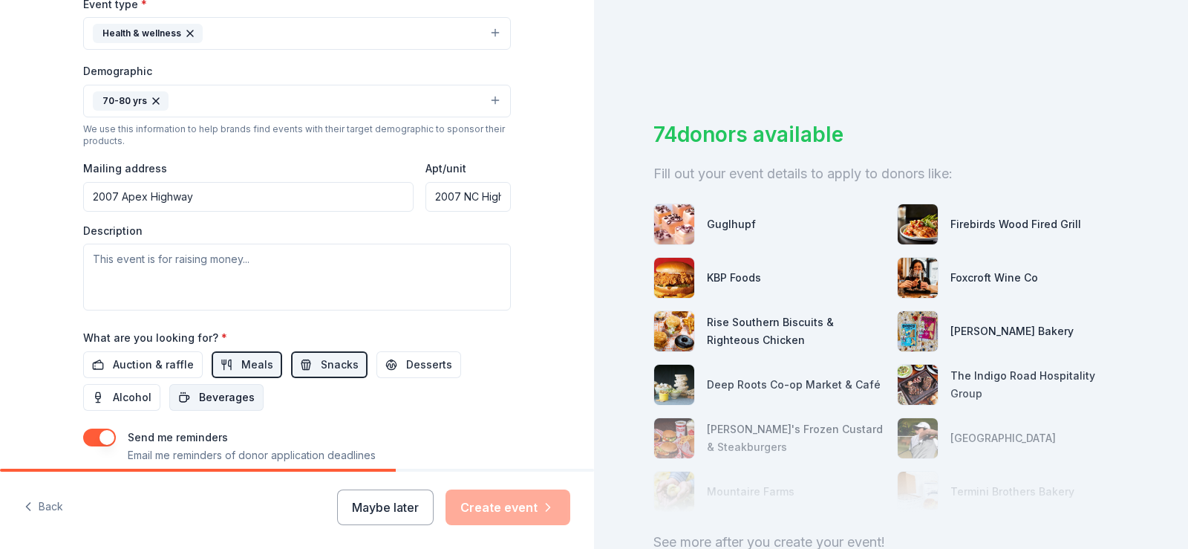
click at [226, 394] on span "Beverages" at bounding box center [227, 397] width 56 height 18
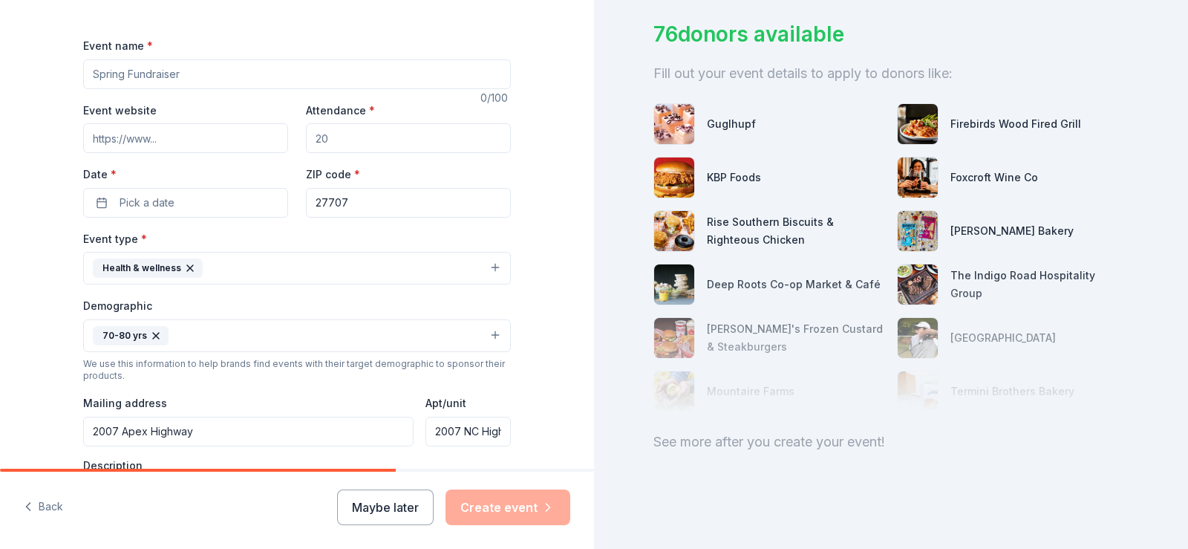
scroll to position [190, 0]
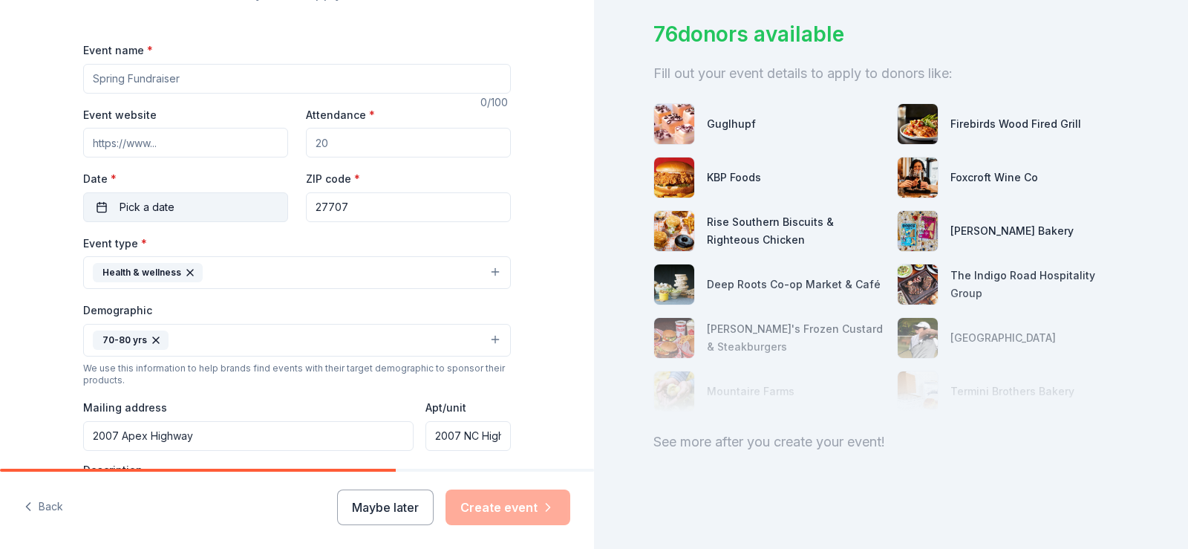
click at [96, 203] on button "Pick a date" at bounding box center [185, 207] width 205 height 30
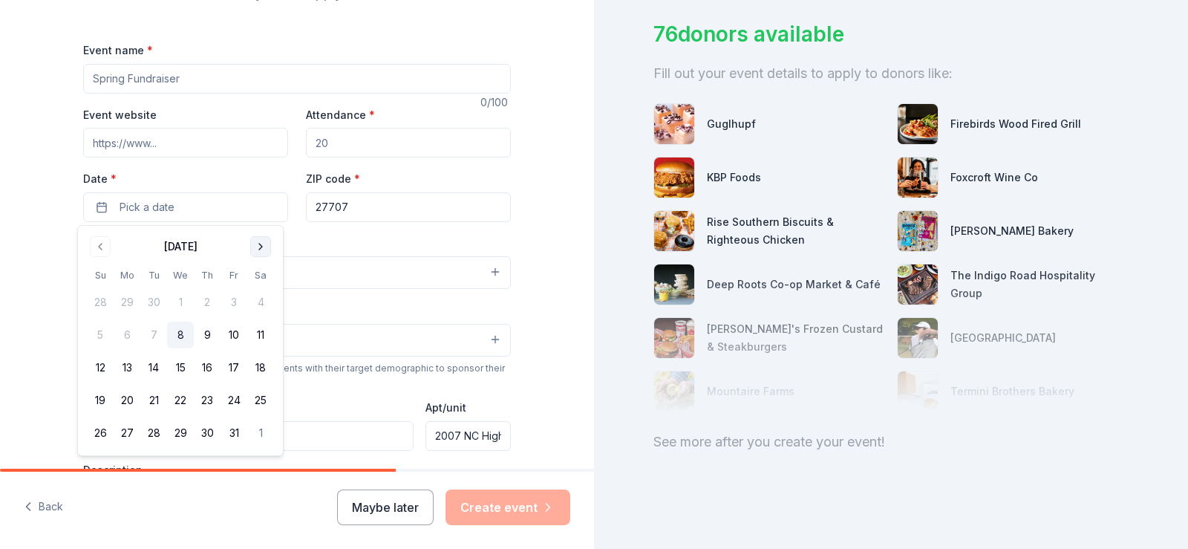
click at [258, 246] on button "Go to next month" at bounding box center [260, 246] width 21 height 21
click at [258, 245] on button "Go to next month" at bounding box center [260, 246] width 21 height 21
click at [261, 245] on button "Go to next month" at bounding box center [260, 246] width 21 height 21
click at [180, 360] on button "14" at bounding box center [180, 367] width 27 height 27
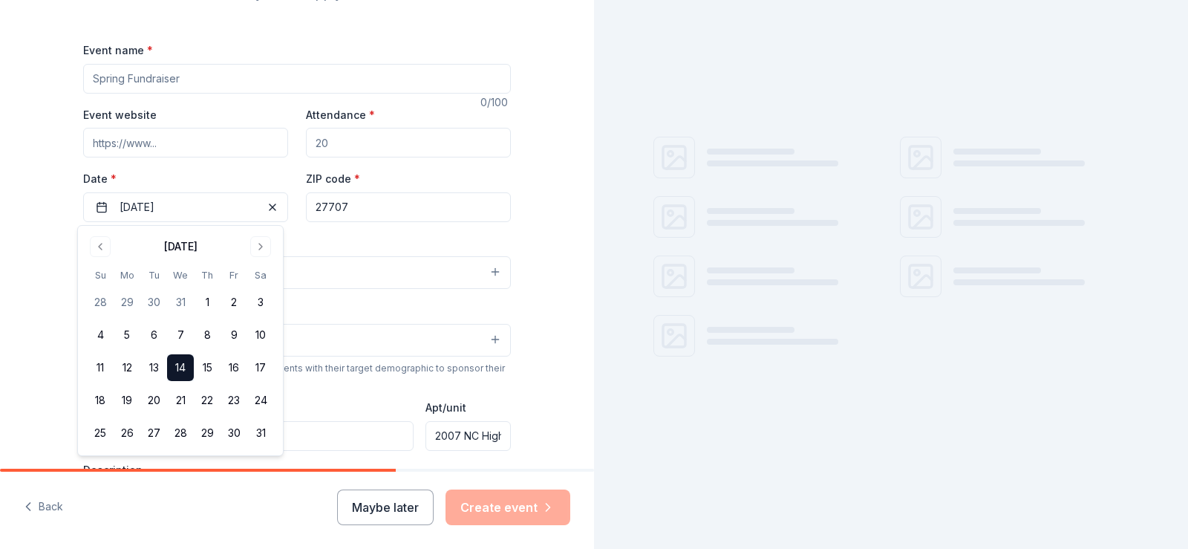
scroll to position [0, 0]
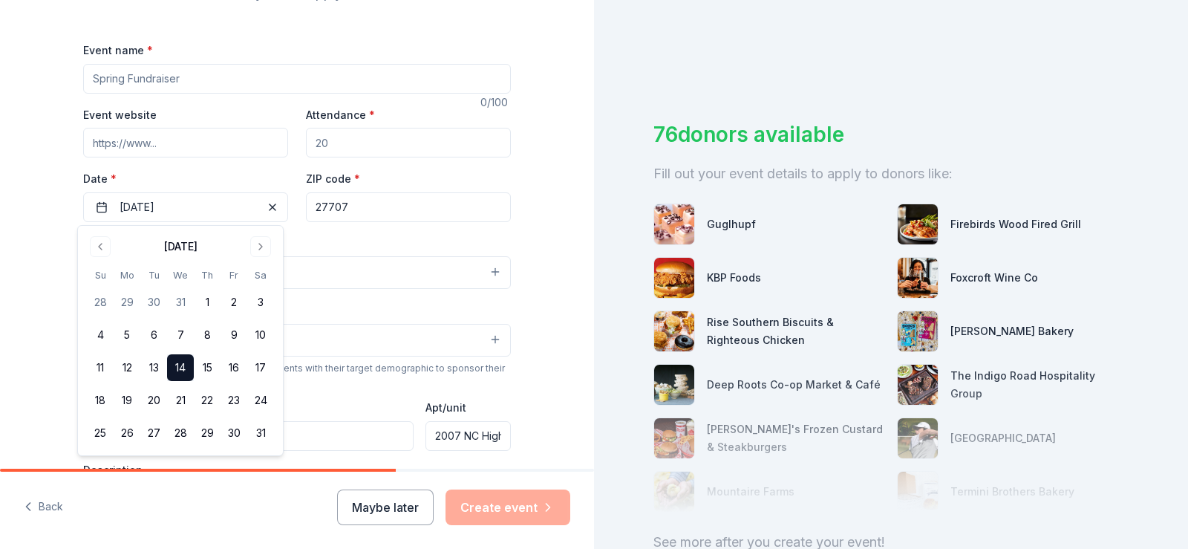
click at [530, 379] on div "Tell us about your event. We'll find in-kind donations you can apply for. Event…" at bounding box center [297, 332] width 594 height 1045
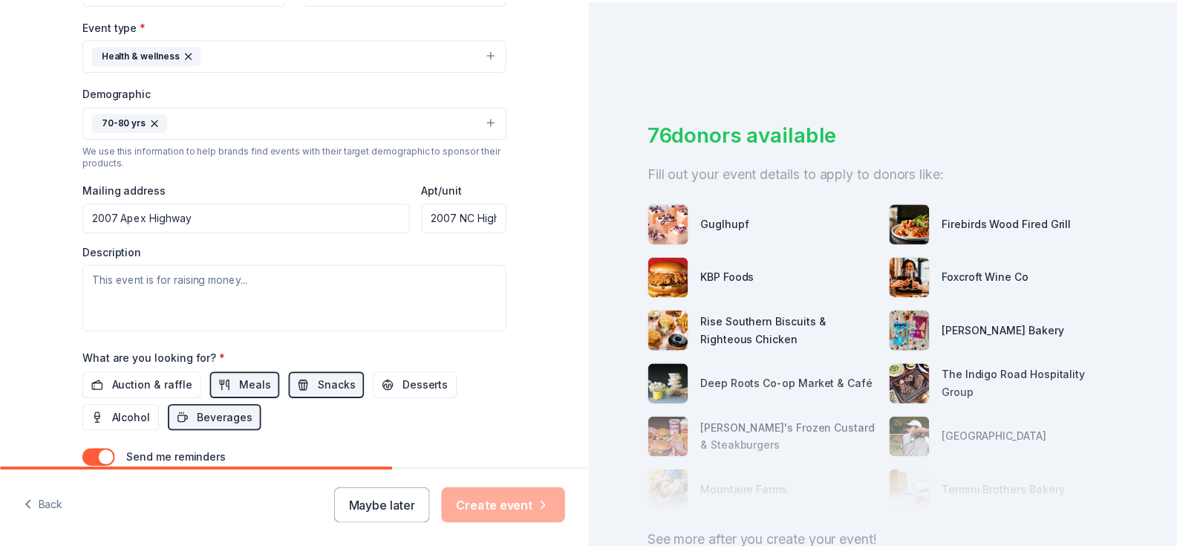
scroll to position [411, 0]
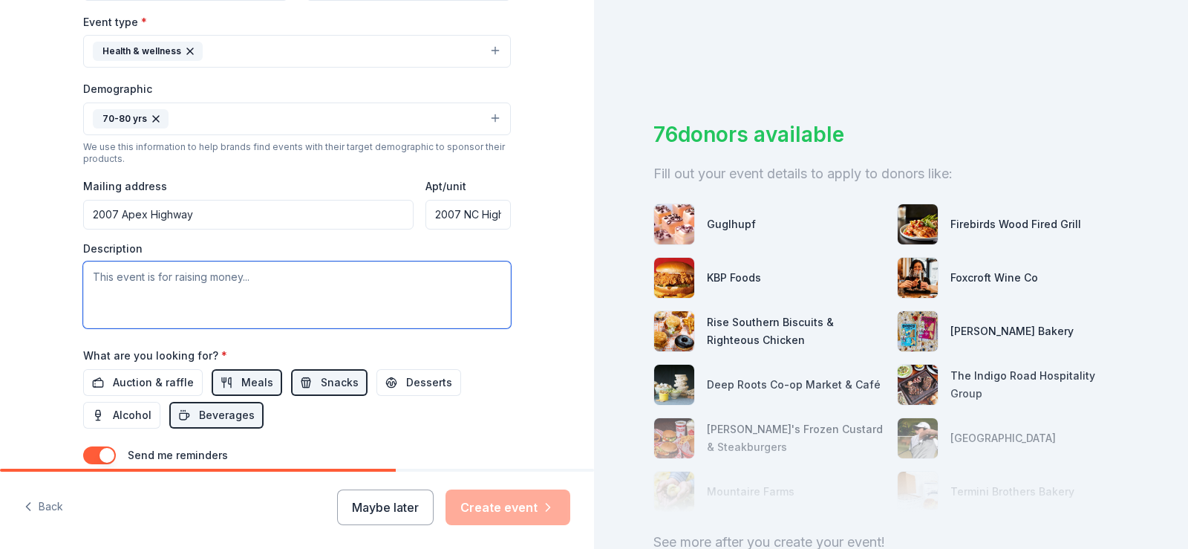
click at [189, 285] on textarea at bounding box center [297, 294] width 428 height 67
click at [236, 278] on textarea at bounding box center [297, 294] width 428 height 67
type textarea "To help with high cost of light lunch"
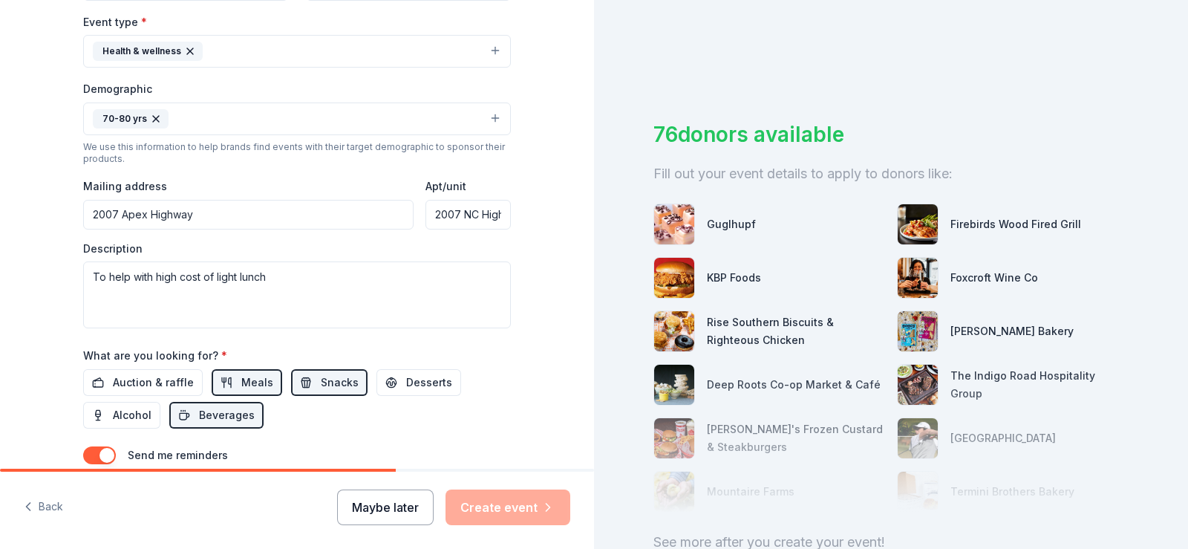
click at [403, 503] on button "Maybe later" at bounding box center [385, 507] width 97 height 36
click at [406, 502] on button "Maybe later" at bounding box center [385, 507] width 97 height 36
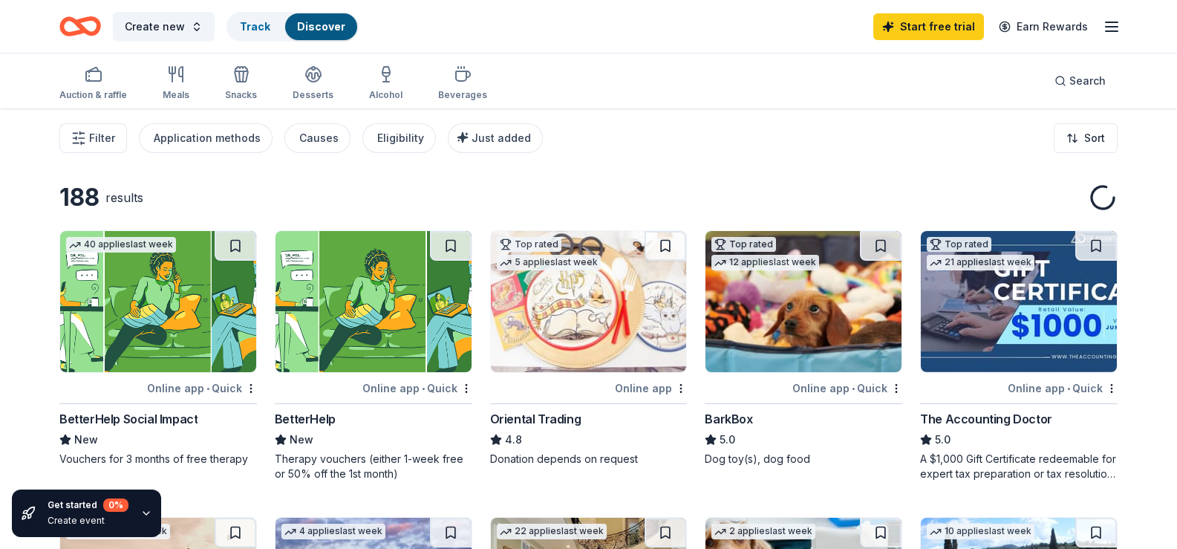
click at [607, 372] on img at bounding box center [589, 301] width 196 height 141
